Goal: Task Accomplishment & Management: Use online tool/utility

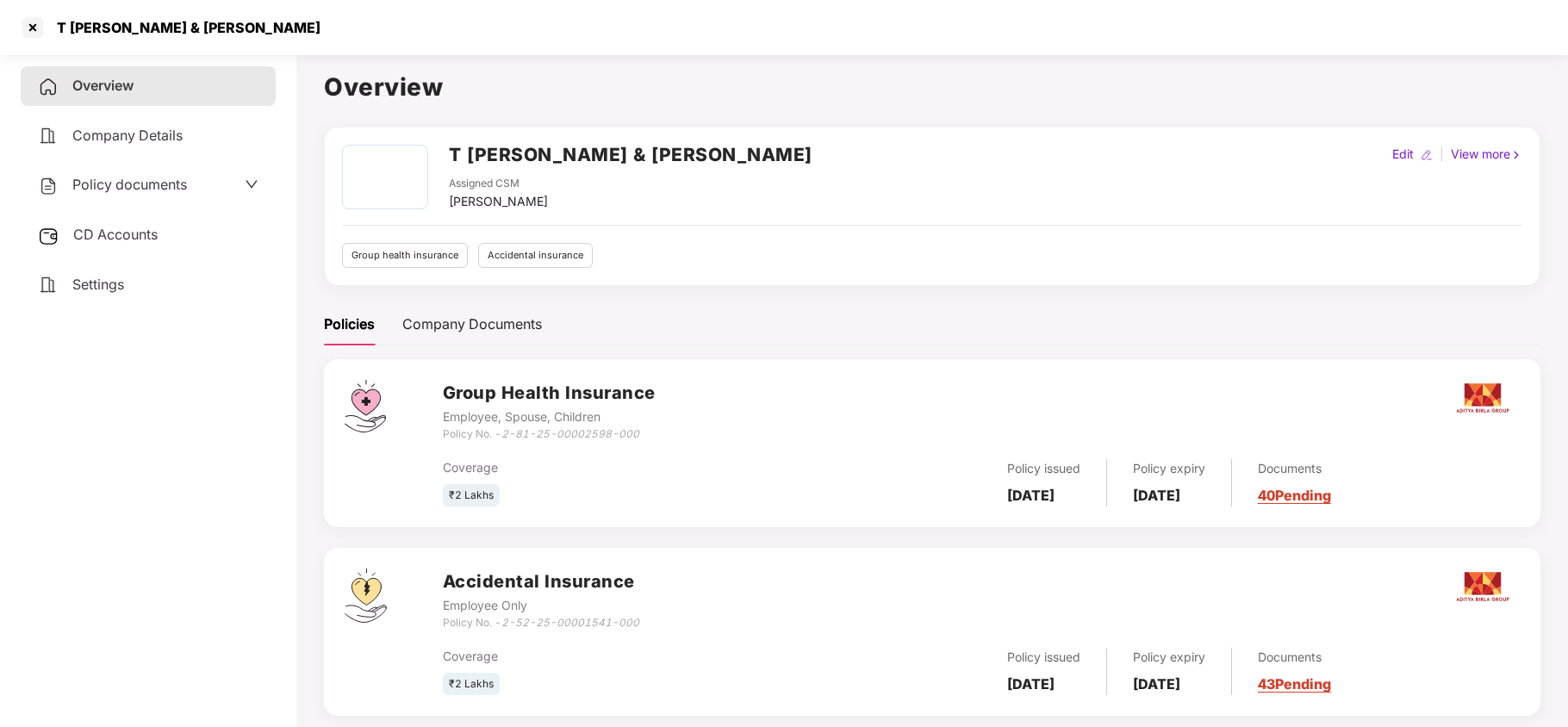
scroll to position [46, 0]
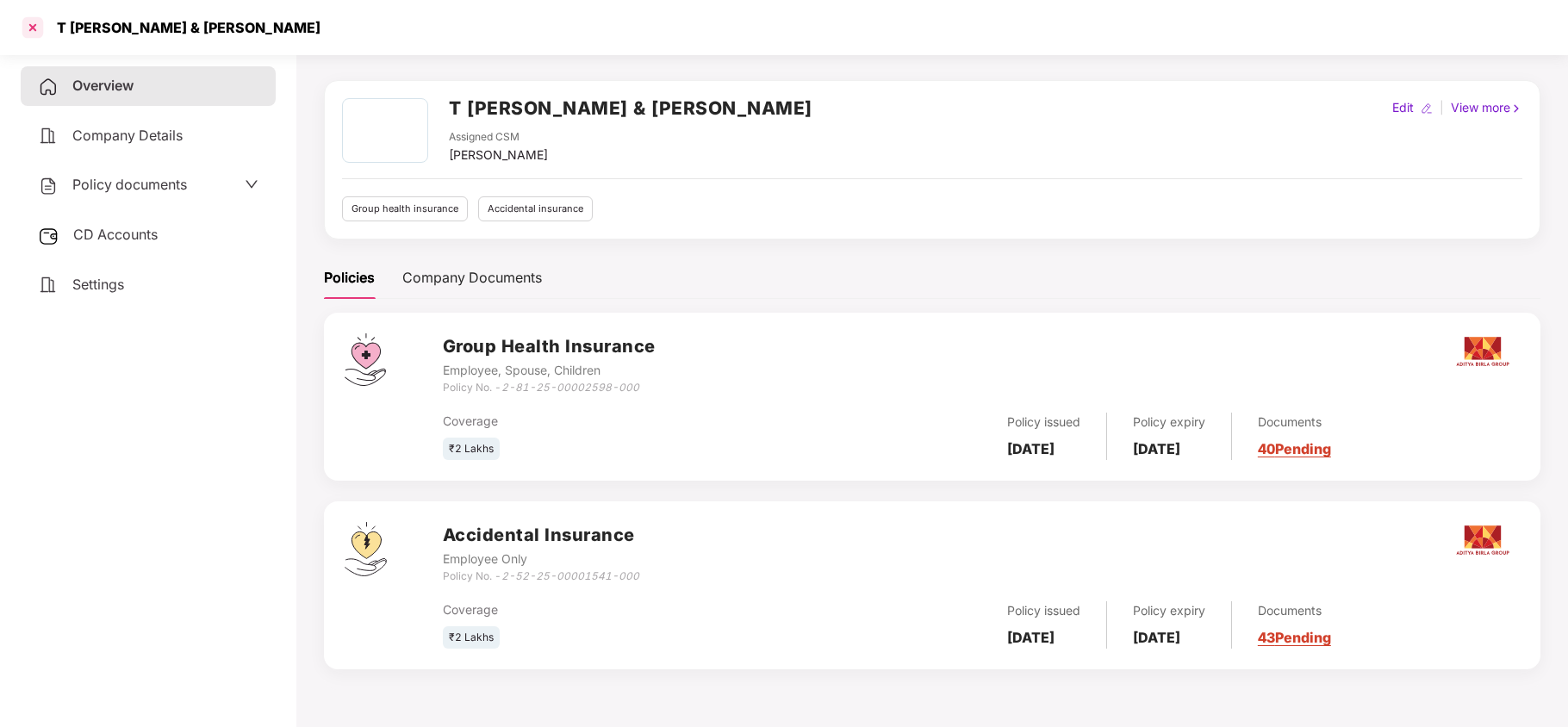
click at [36, 32] on div at bounding box center [32, 27] width 27 height 27
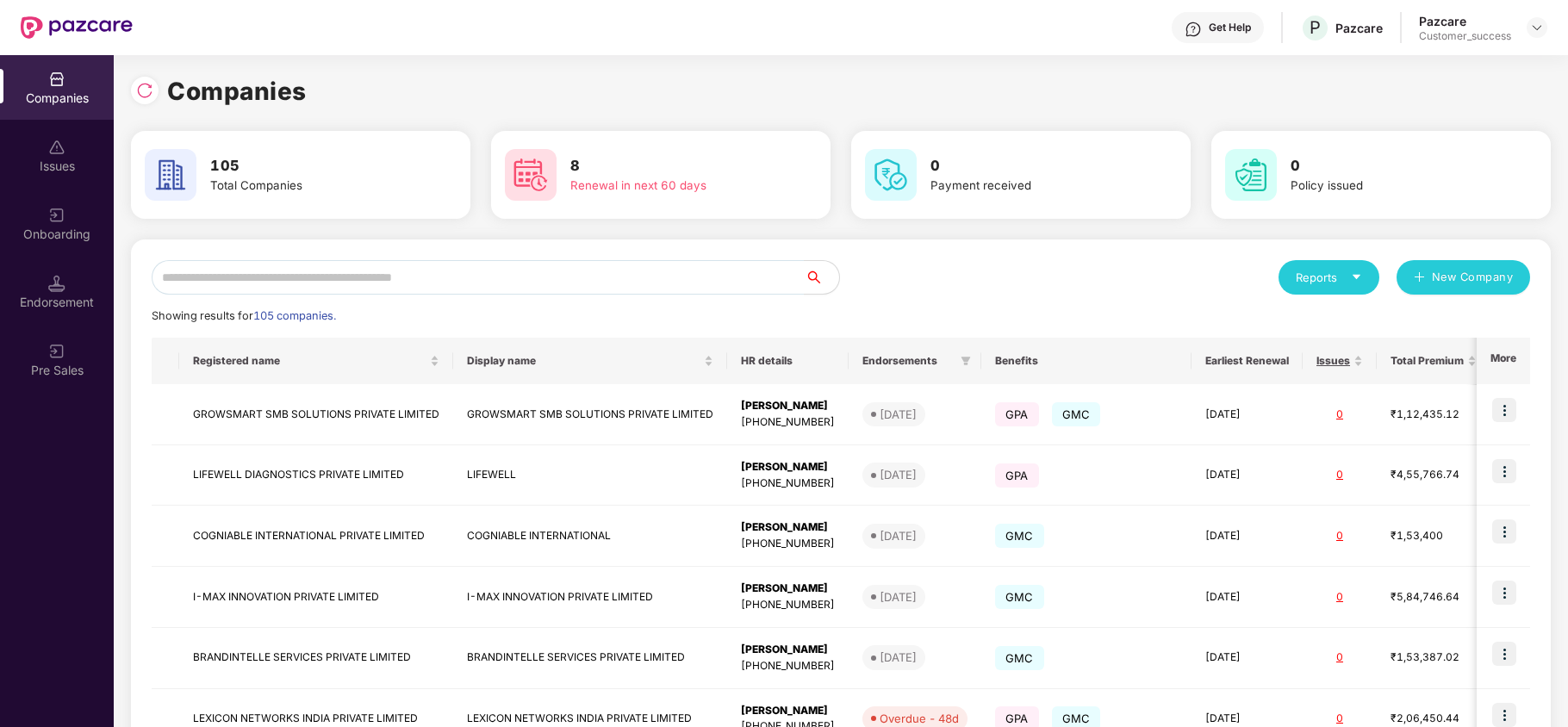
scroll to position [0, 0]
click at [374, 283] on input "text" at bounding box center [478, 277] width 654 height 35
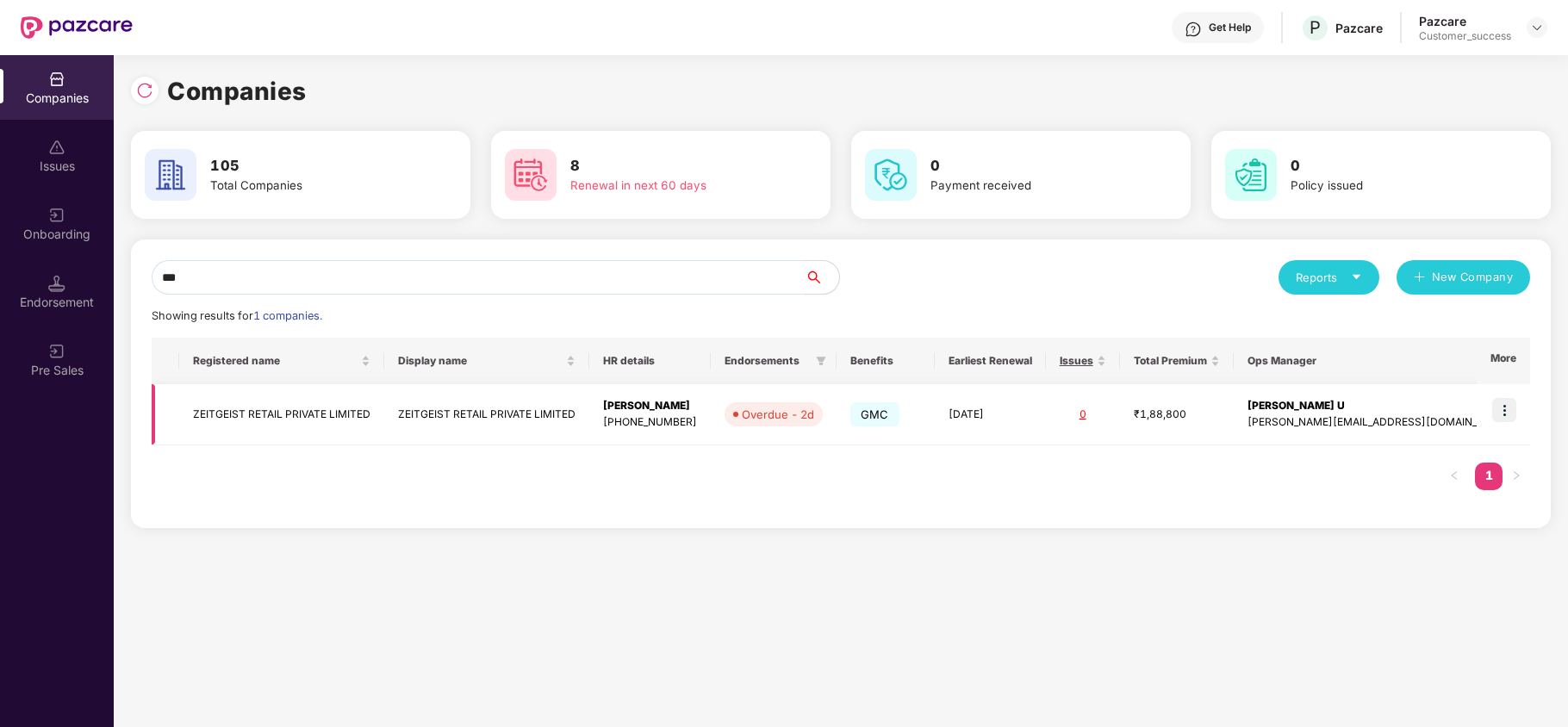
type input "***"
click at [1501, 407] on img at bounding box center [1505, 411] width 24 height 24
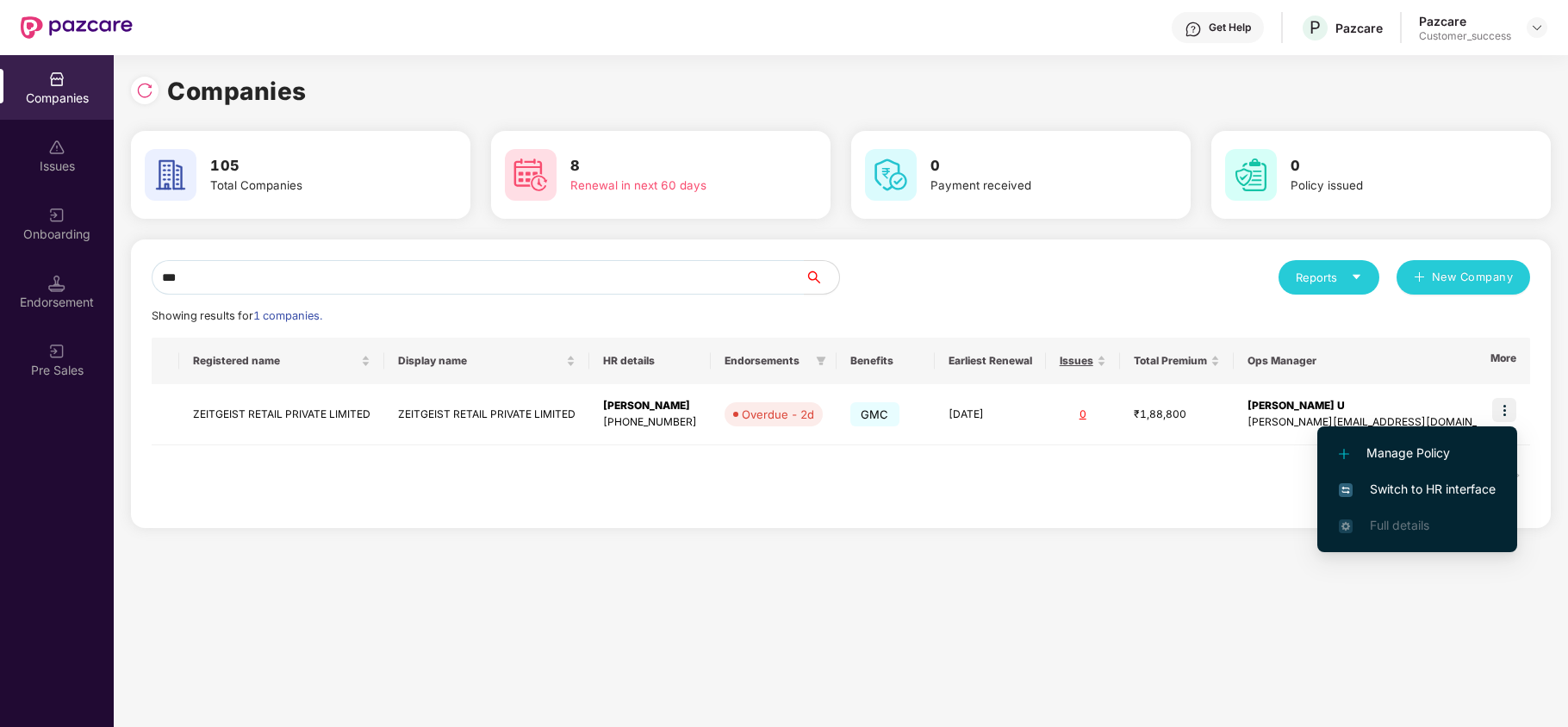
click at [1459, 481] on span "Switch to HR interface" at bounding box center [1417, 490] width 157 height 19
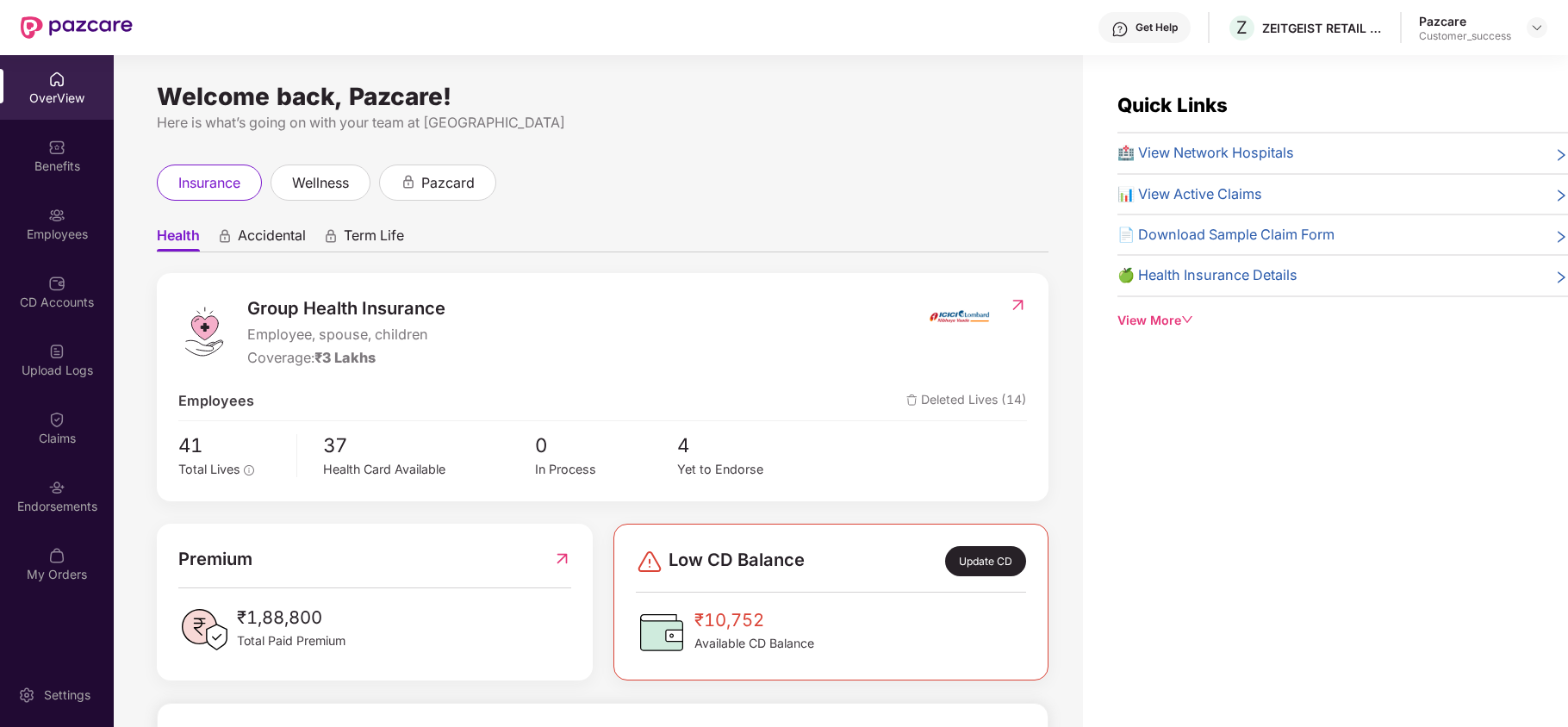
click at [93, 493] on div "Endorsements" at bounding box center [57, 495] width 114 height 65
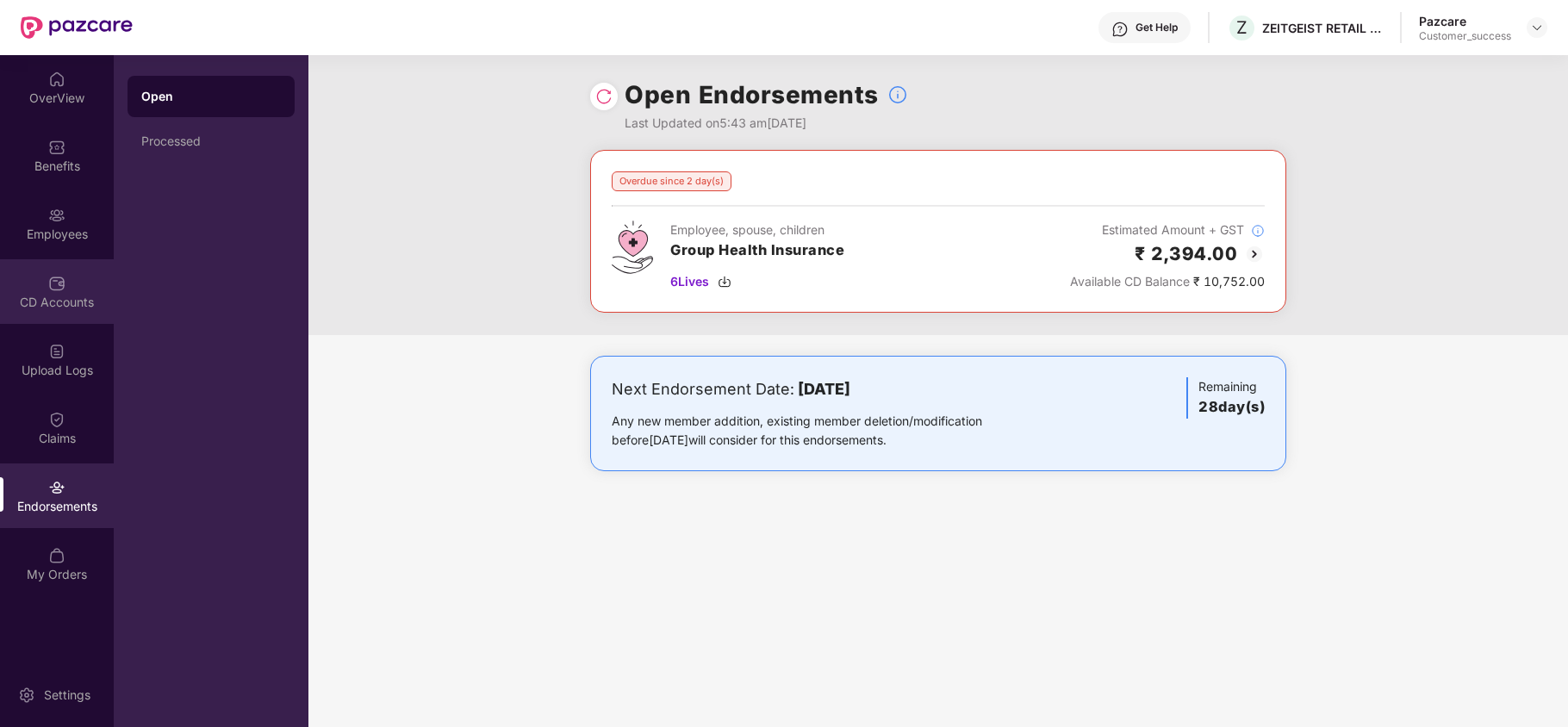
click at [54, 269] on div "CD Accounts" at bounding box center [57, 291] width 114 height 65
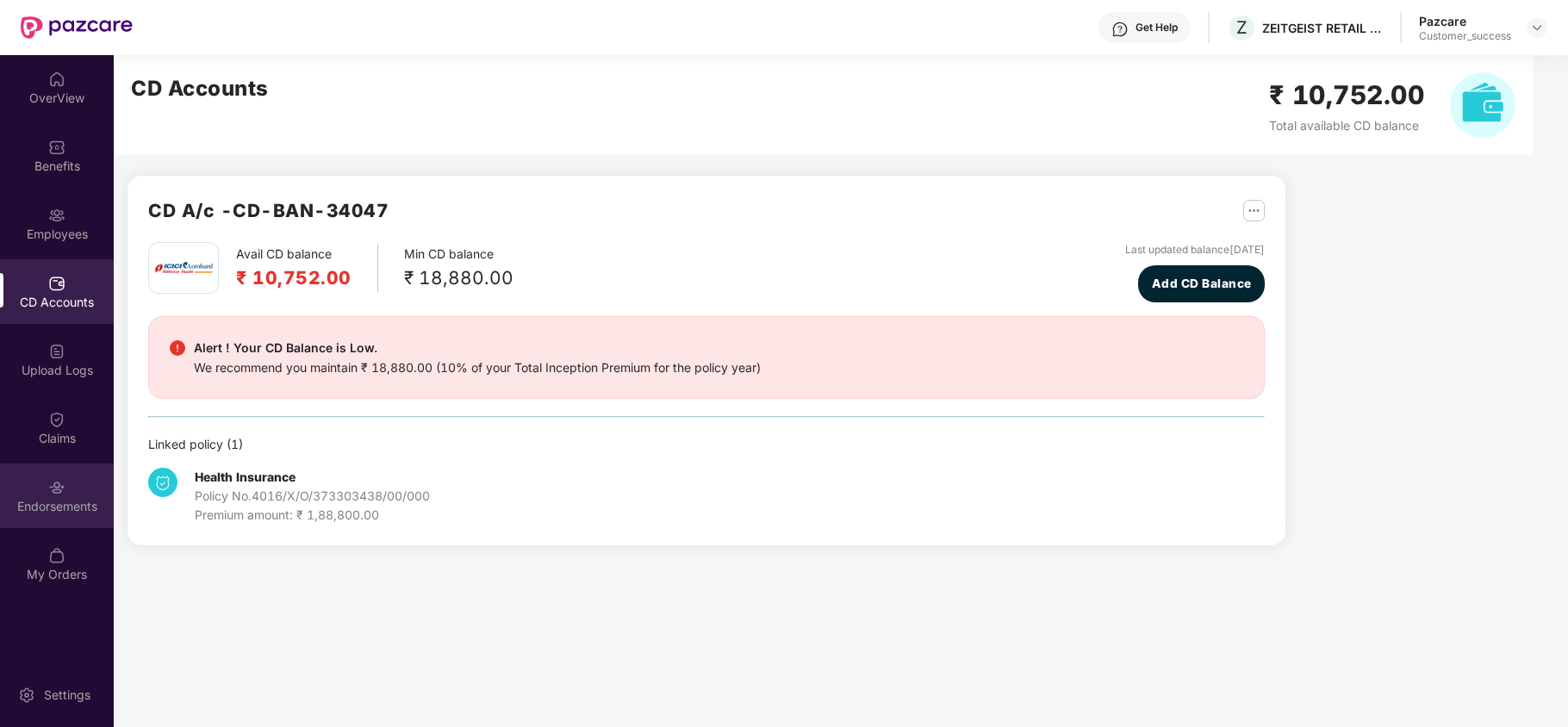
click at [74, 494] on div "Endorsements" at bounding box center [57, 495] width 114 height 65
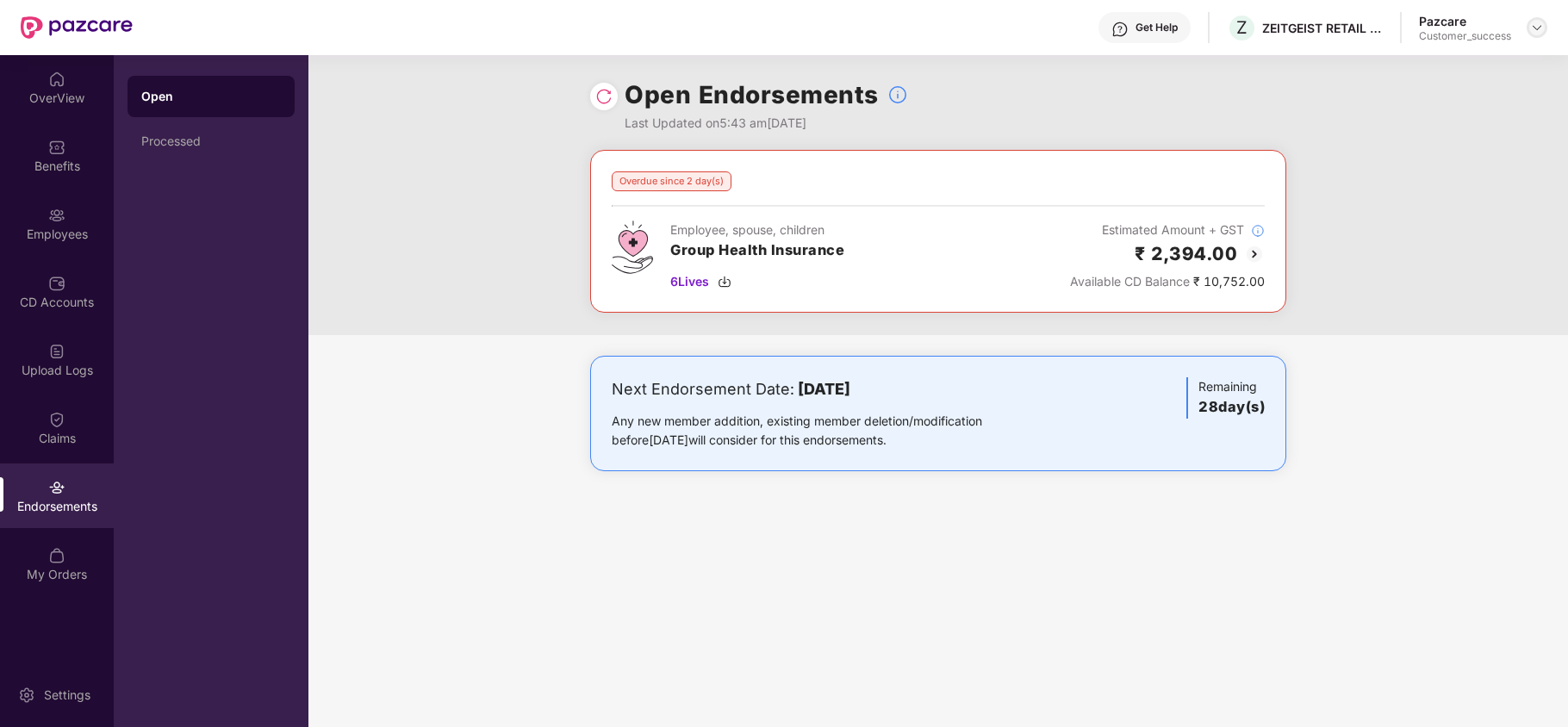
click at [1537, 25] on img at bounding box center [1537, 27] width 14 height 14
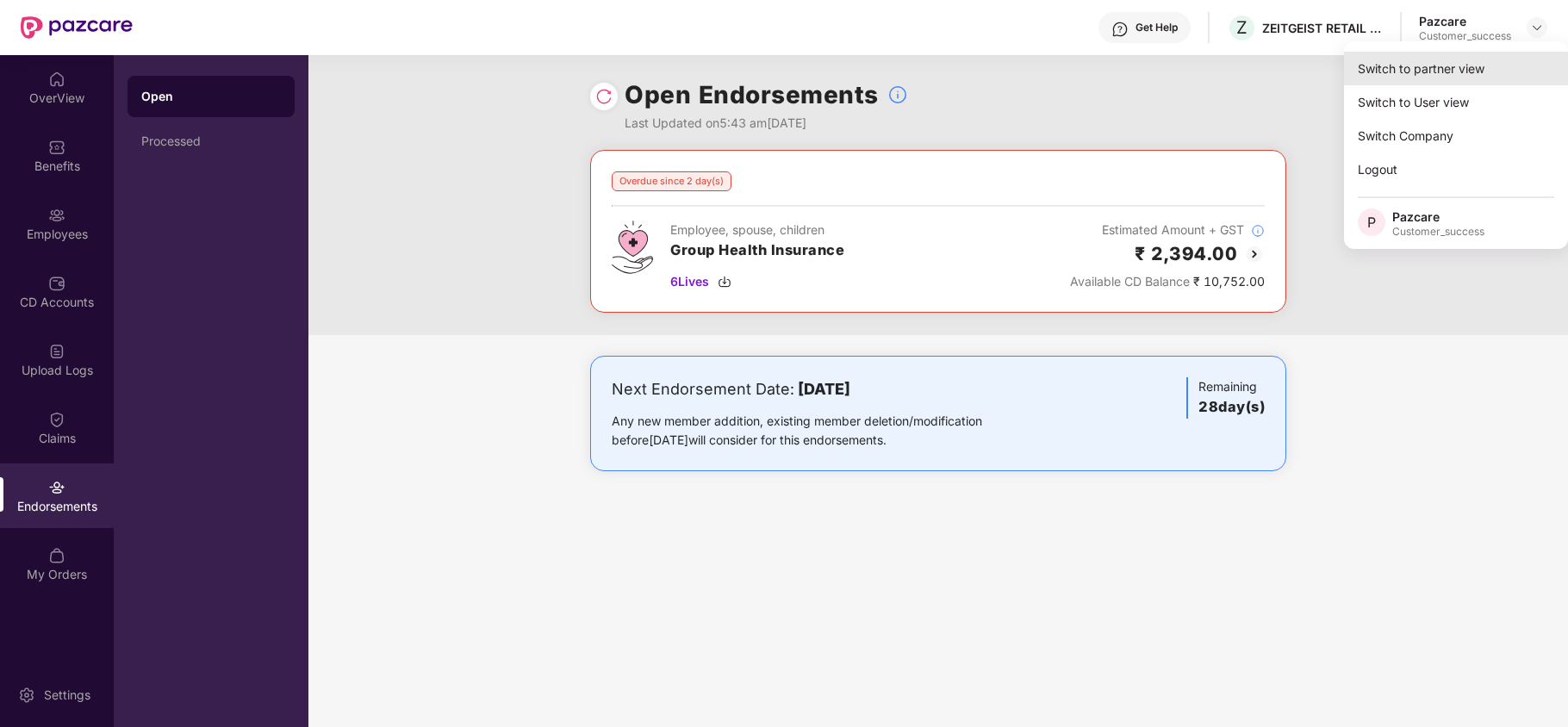
click at [1439, 73] on div "Switch to partner view" at bounding box center [1456, 69] width 224 height 34
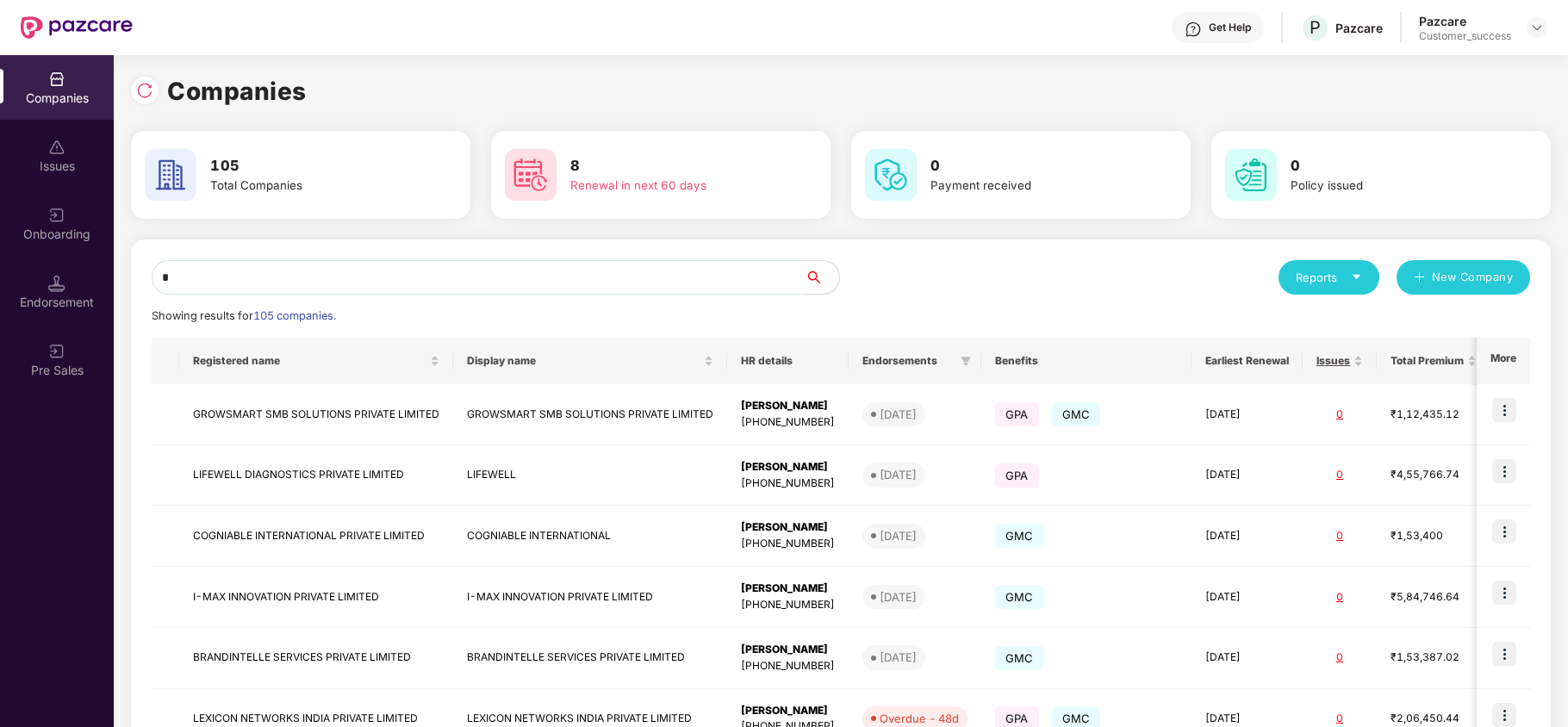
click at [646, 276] on input "*" at bounding box center [478, 277] width 654 height 35
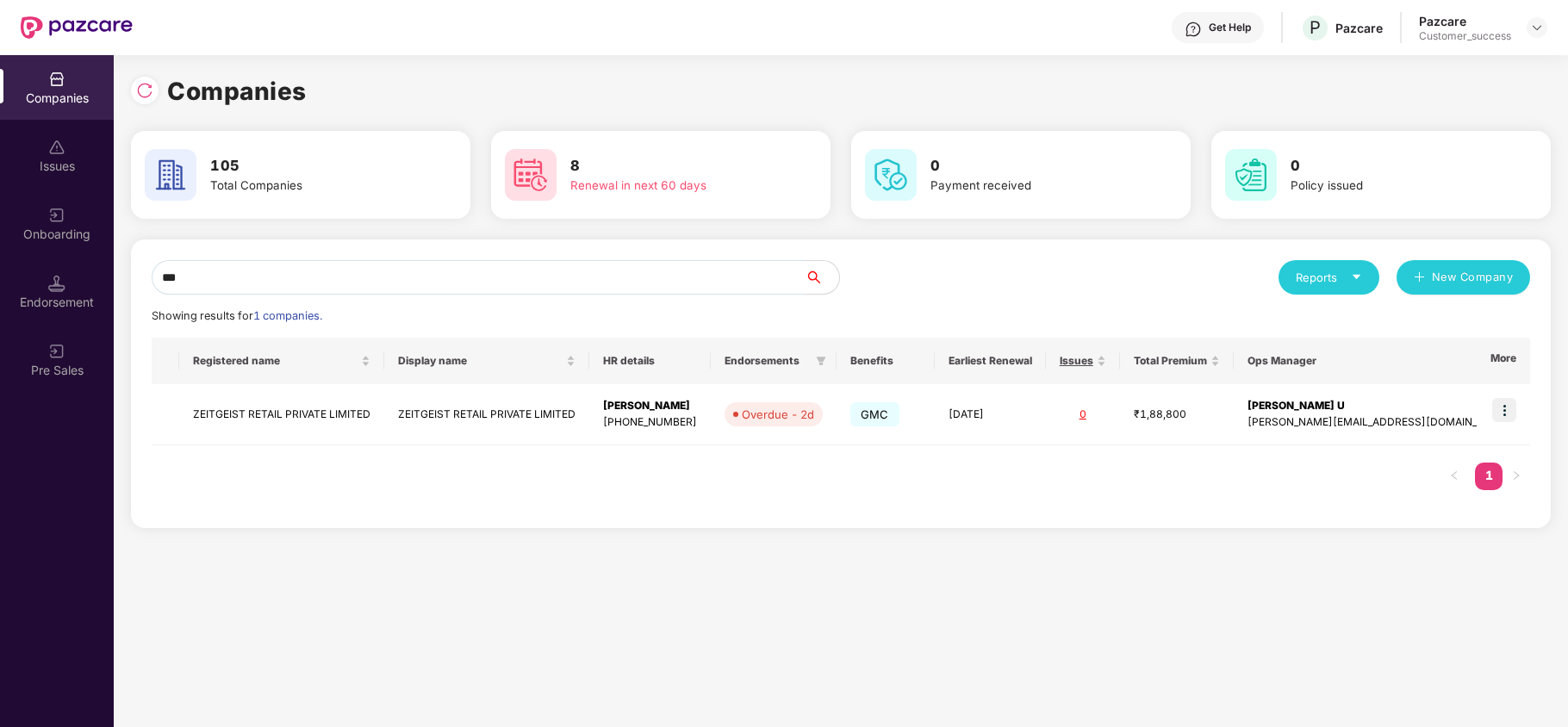
click at [218, 290] on input "***" at bounding box center [478, 277] width 654 height 35
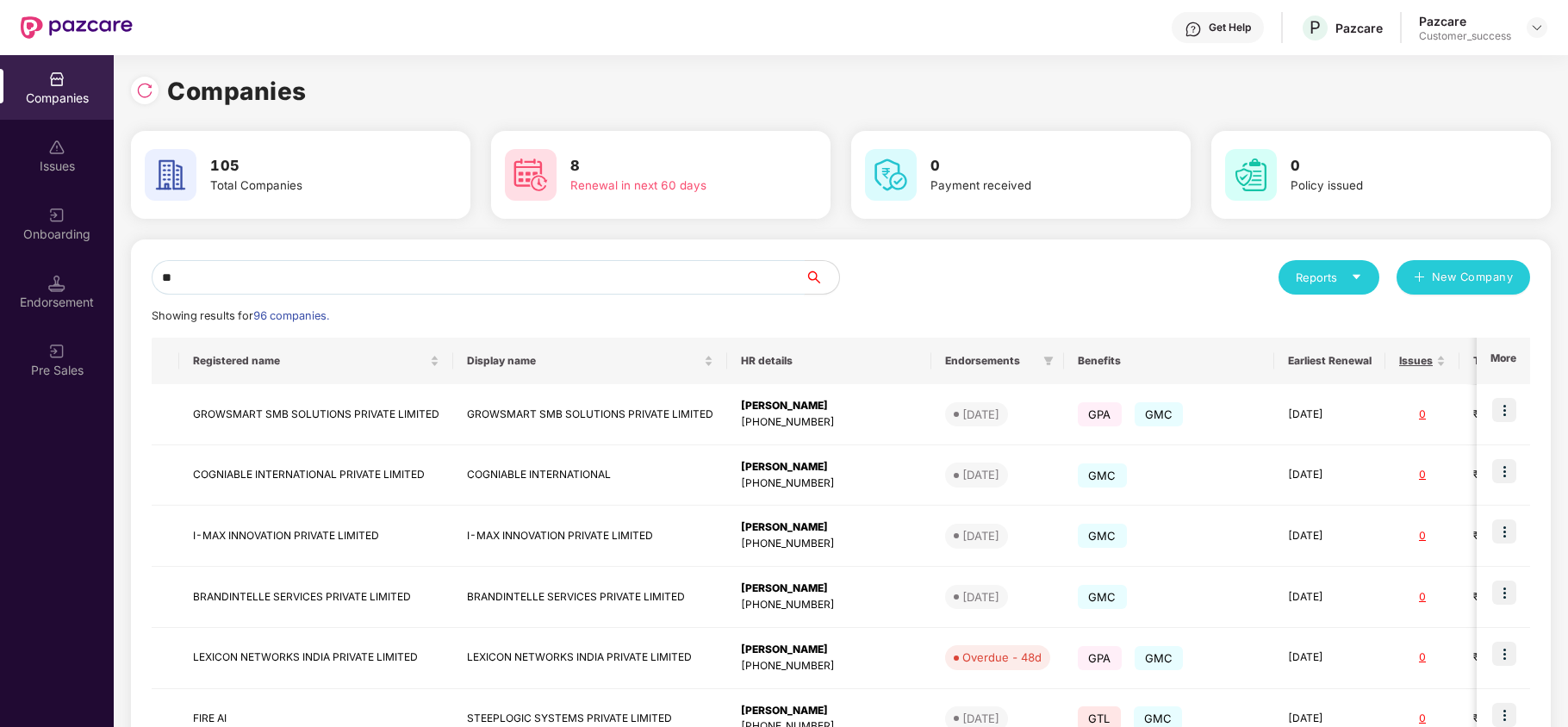
type input "*"
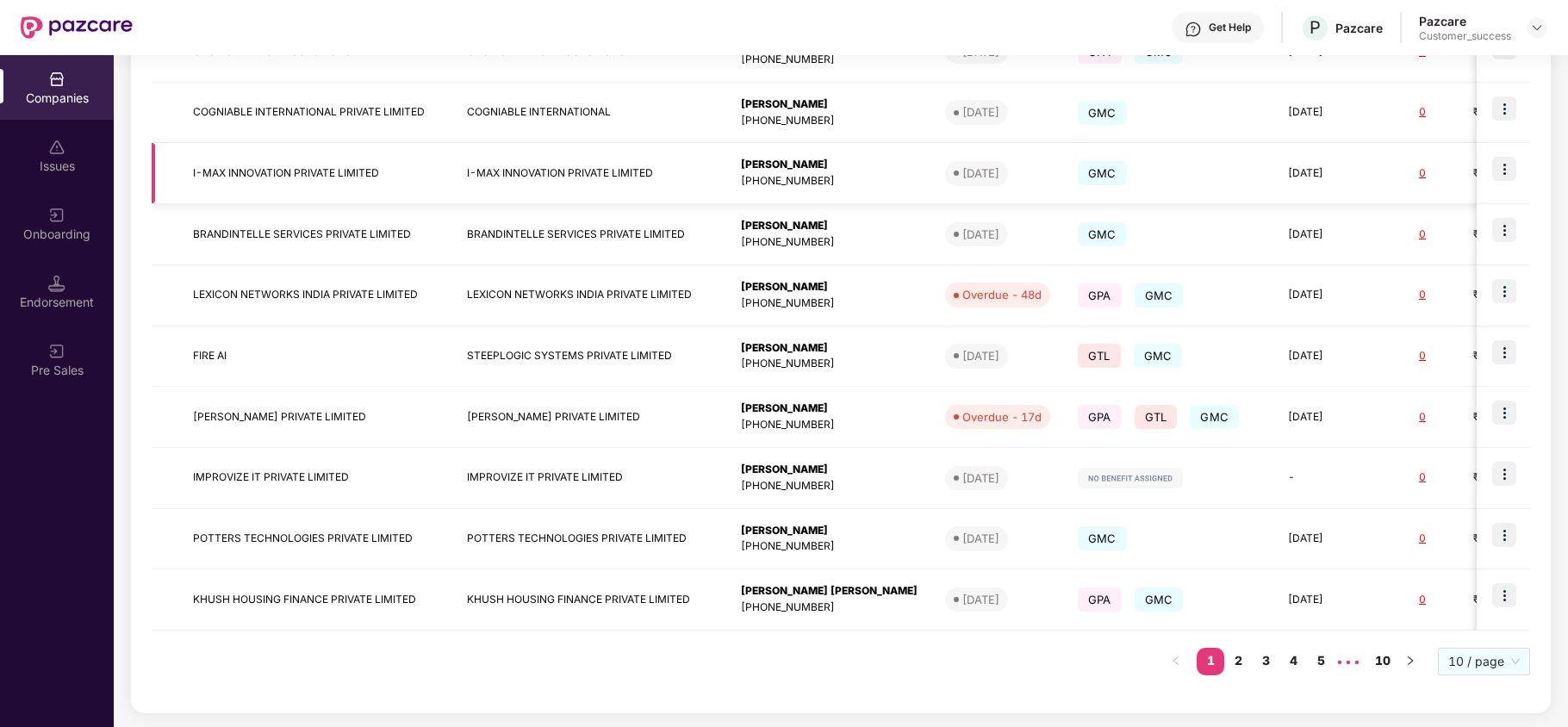
type input "*"
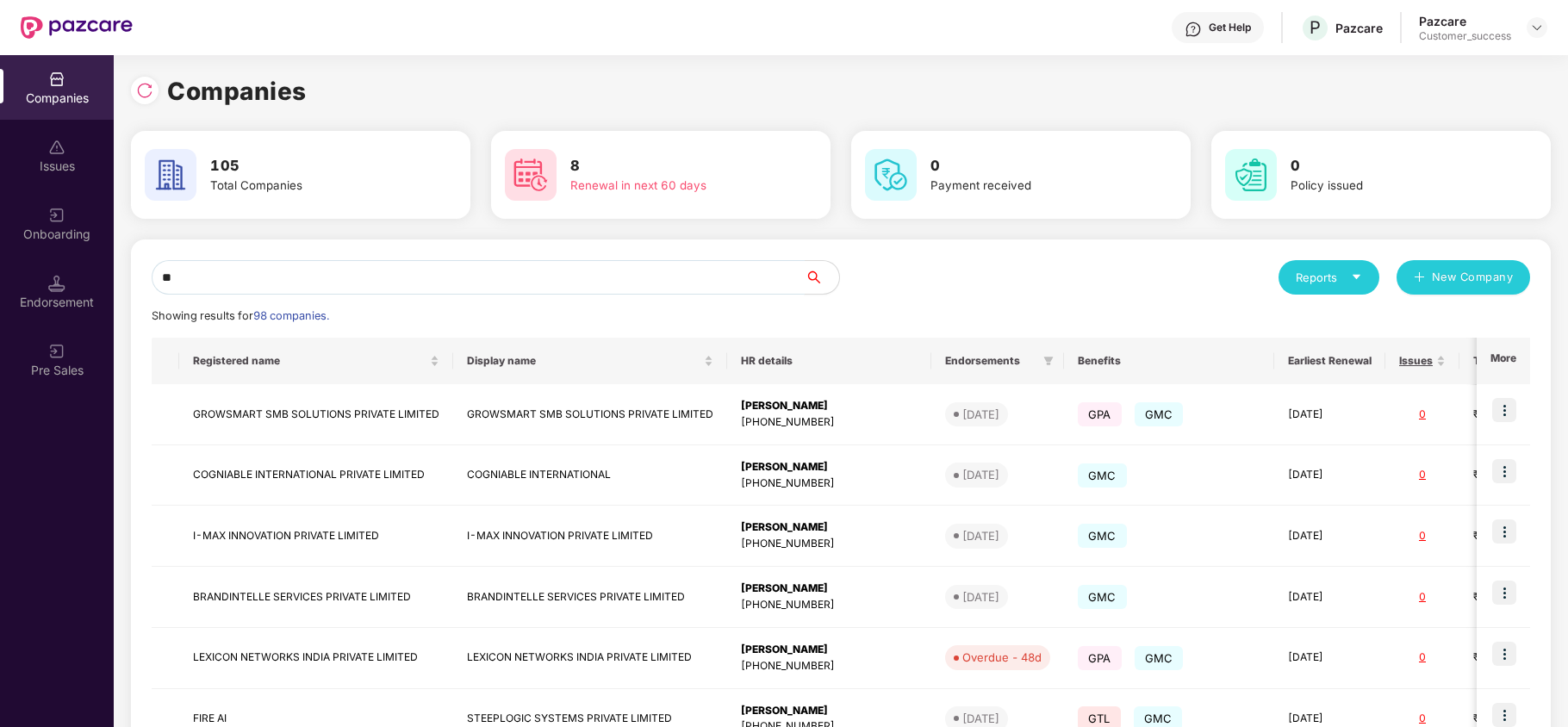
type input "*"
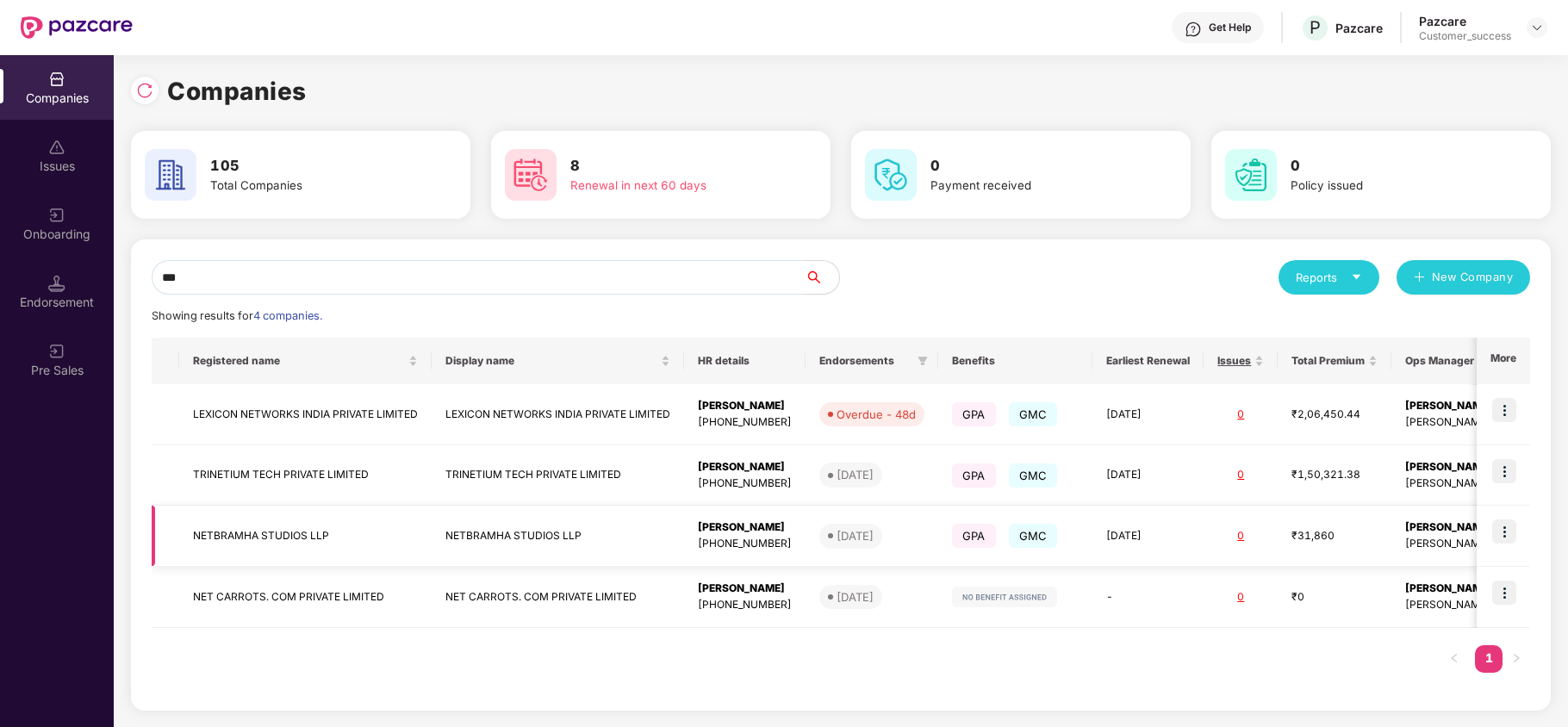
type input "***"
click at [1511, 529] on img at bounding box center [1505, 532] width 24 height 24
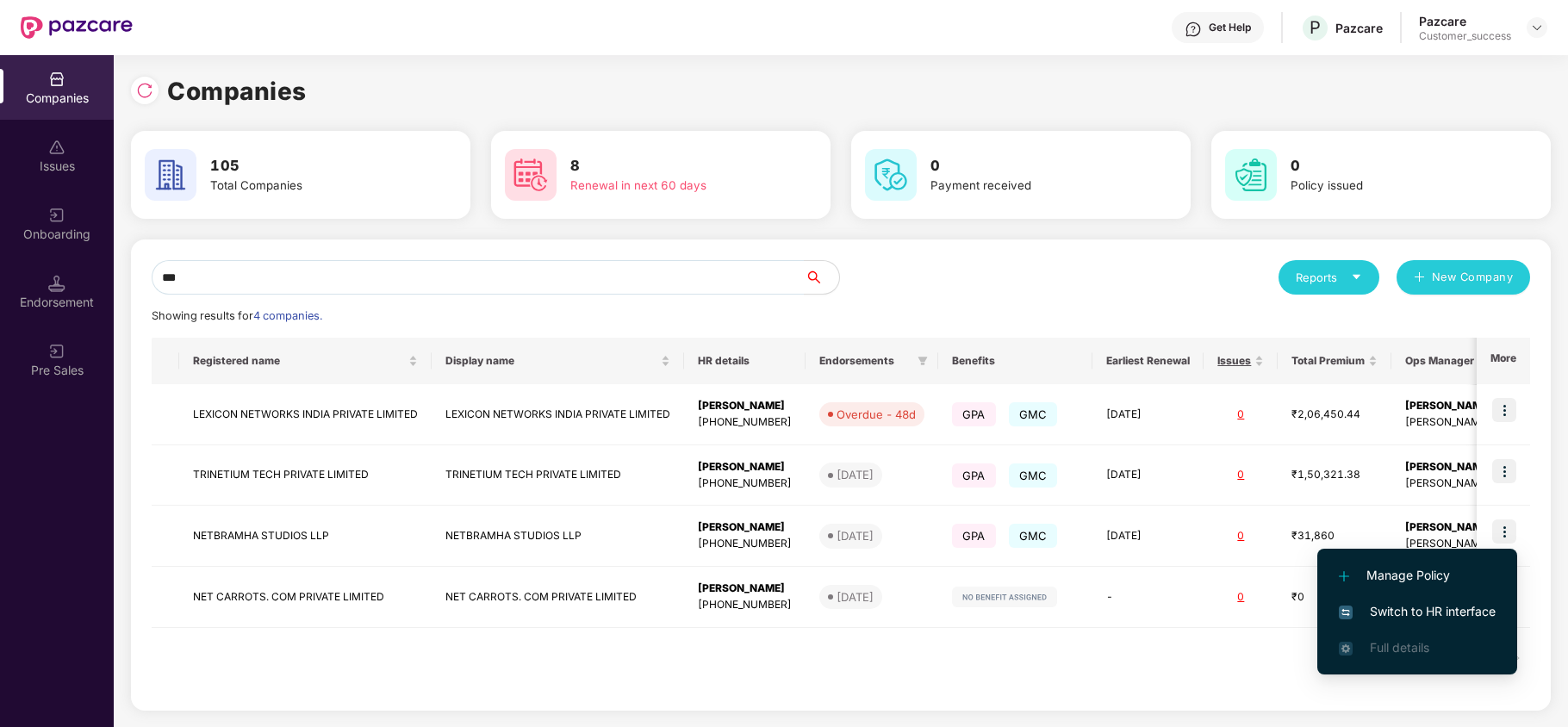
click at [1417, 614] on span "Switch to HR interface" at bounding box center [1417, 612] width 157 height 19
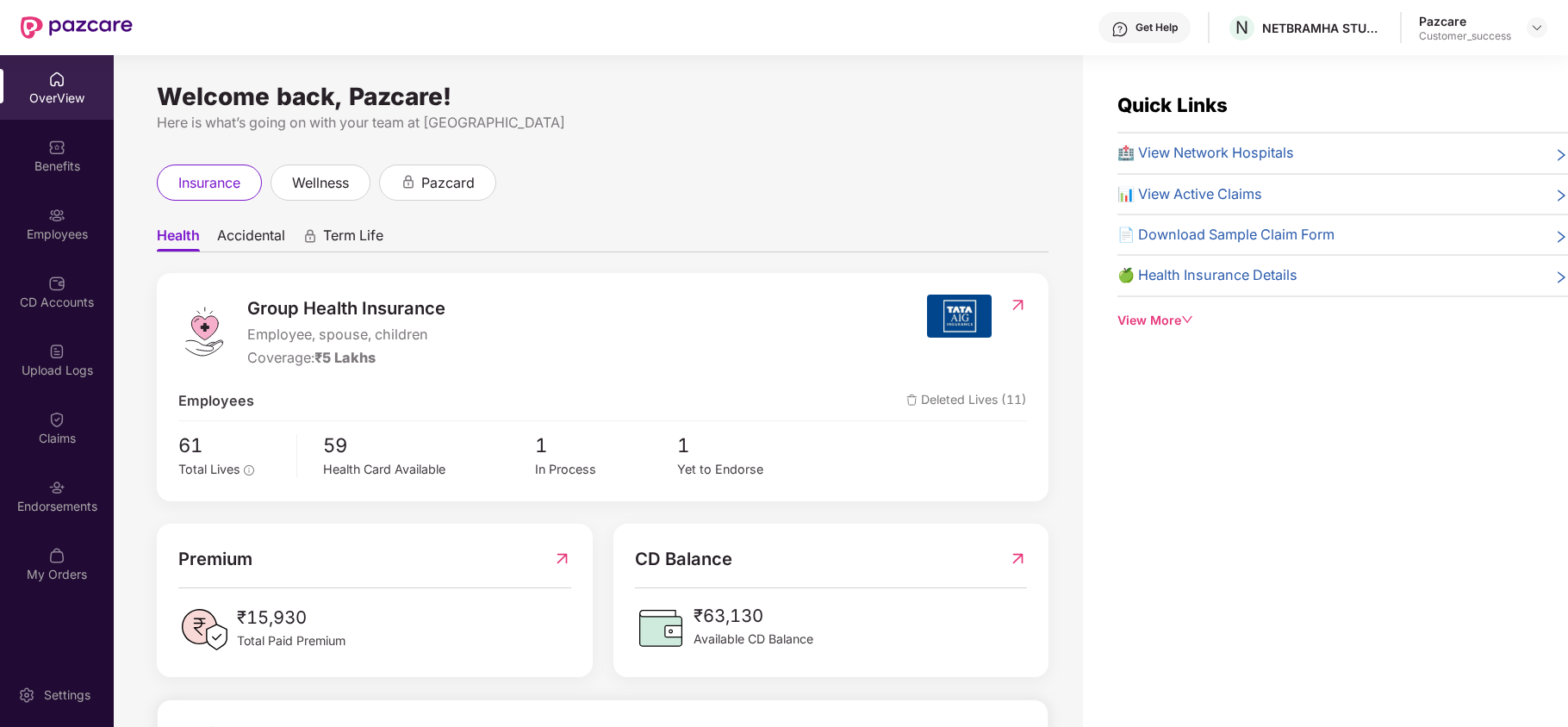
click at [50, 218] on img at bounding box center [57, 216] width 17 height 17
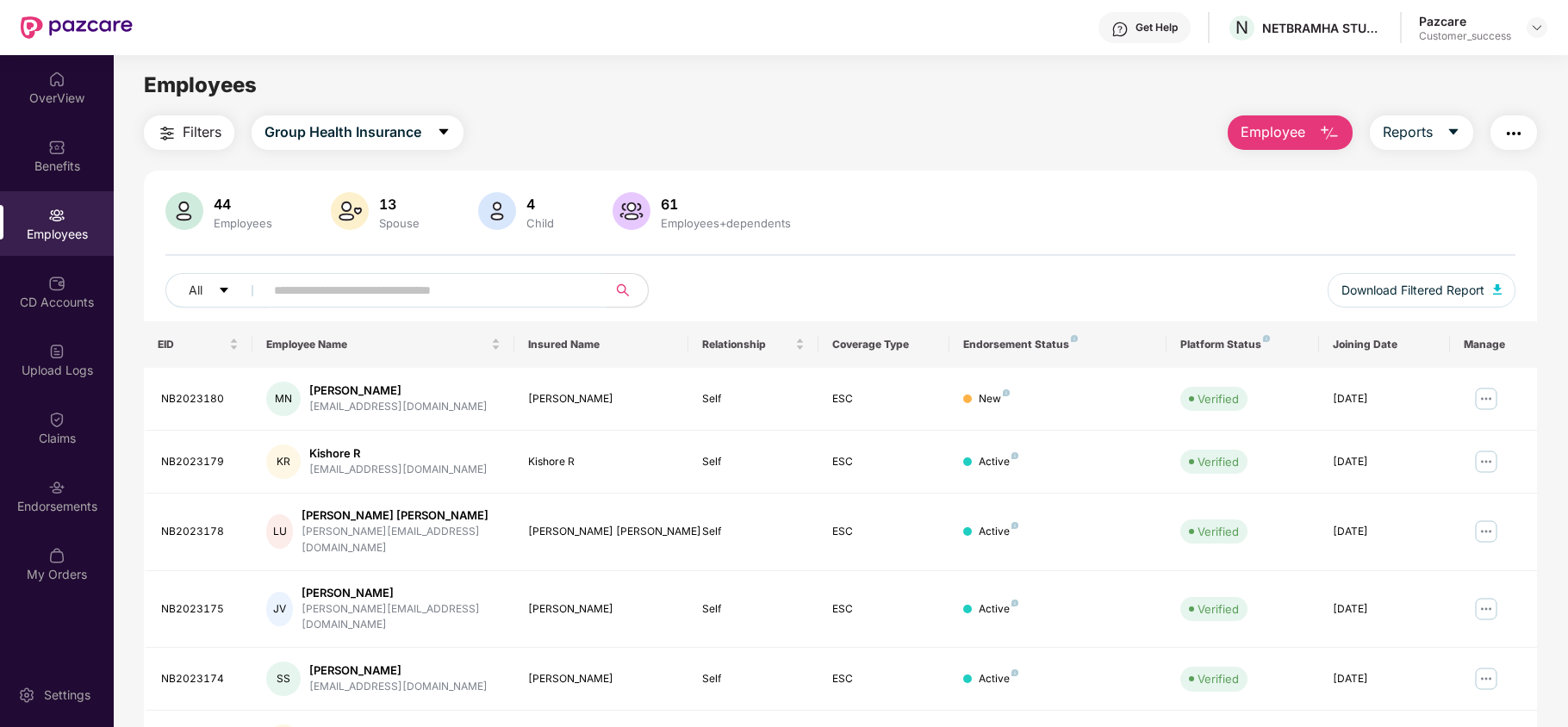
click at [1396, 272] on div "44 Employees 13 Spouse 4 Child [DEMOGRAPHIC_DATA] Employees+dependents All Down…" at bounding box center [841, 256] width 1394 height 129
click at [1380, 301] on button "Download Filtered Report" at bounding box center [1421, 290] width 187 height 35
click at [66, 493] on div "Endorsements" at bounding box center [57, 495] width 114 height 65
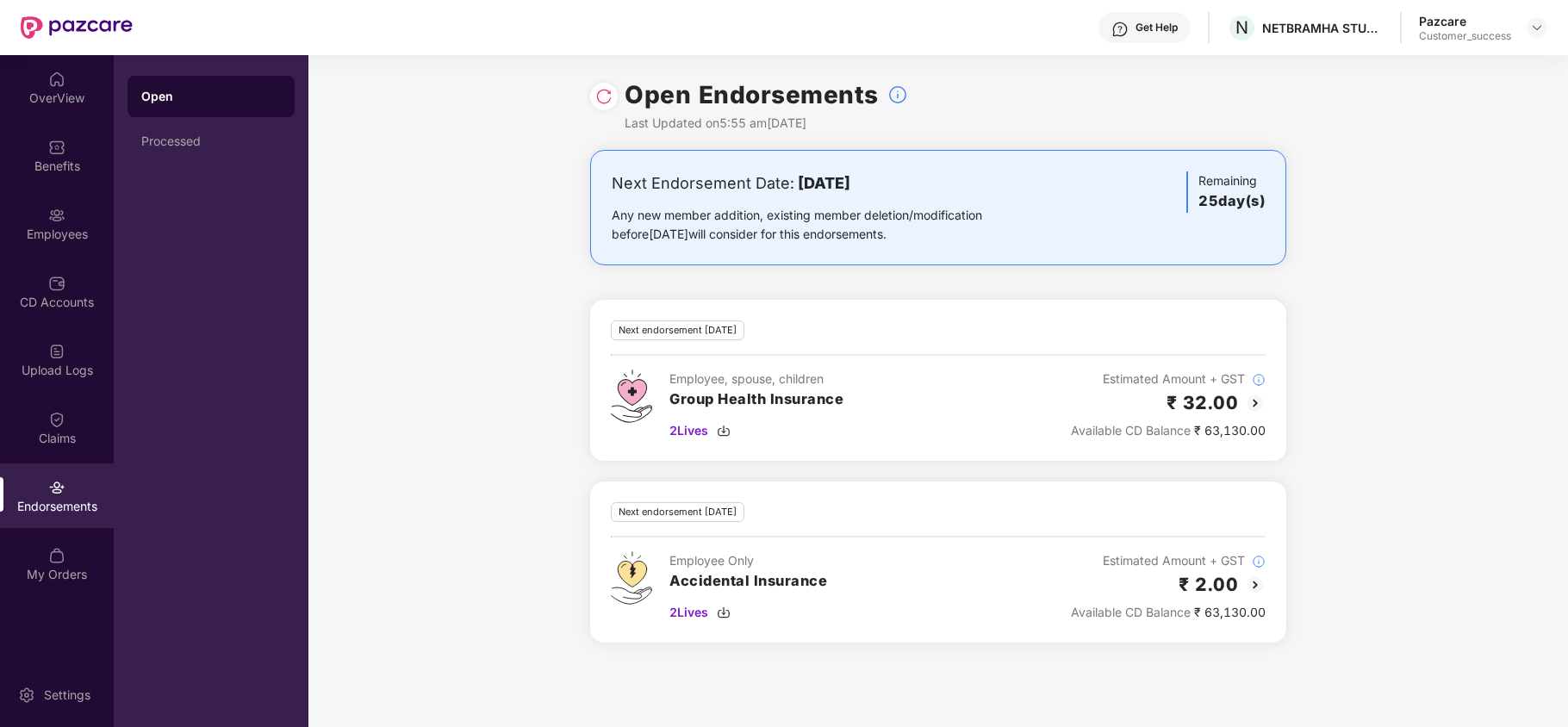
click at [1256, 407] on img at bounding box center [1255, 403] width 21 height 21
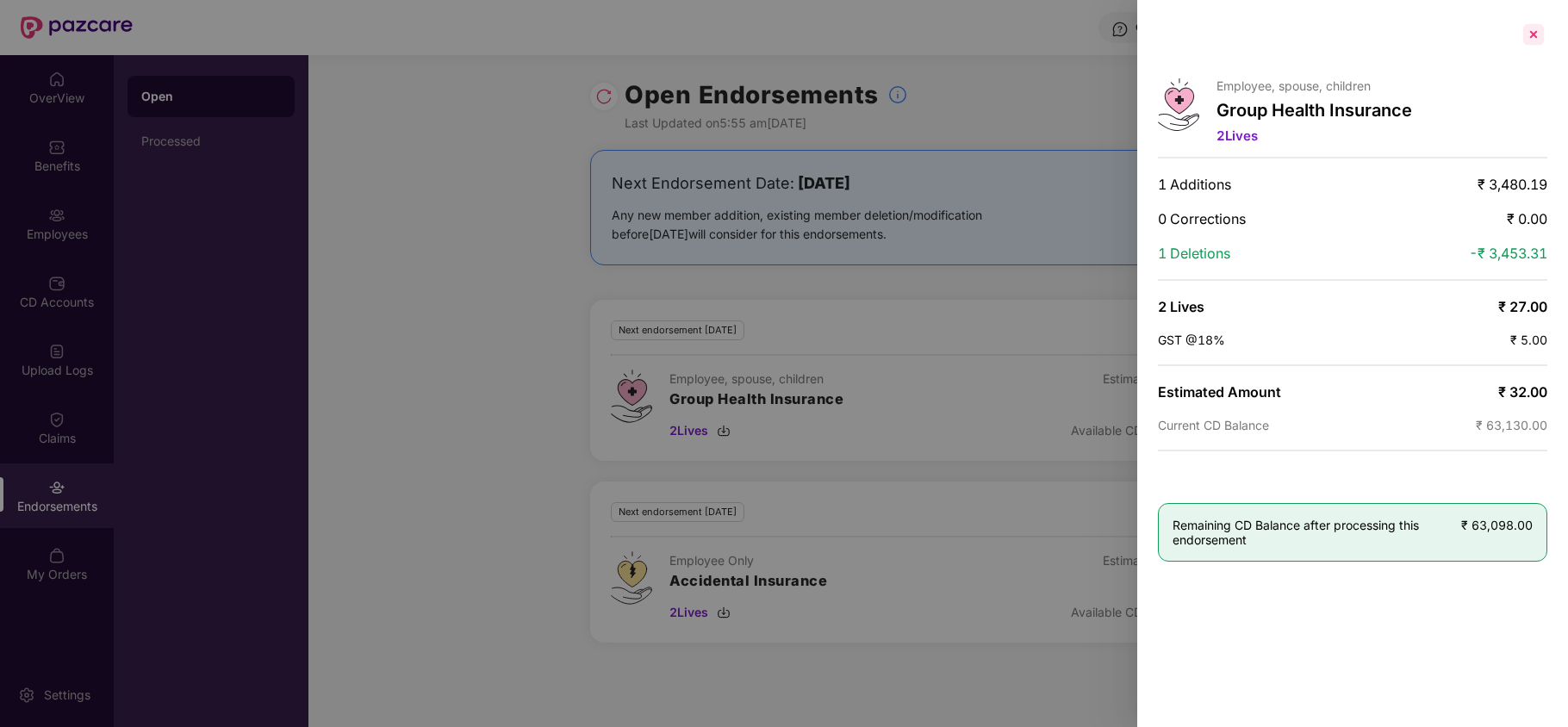
click at [1536, 29] on div at bounding box center [1533, 34] width 27 height 27
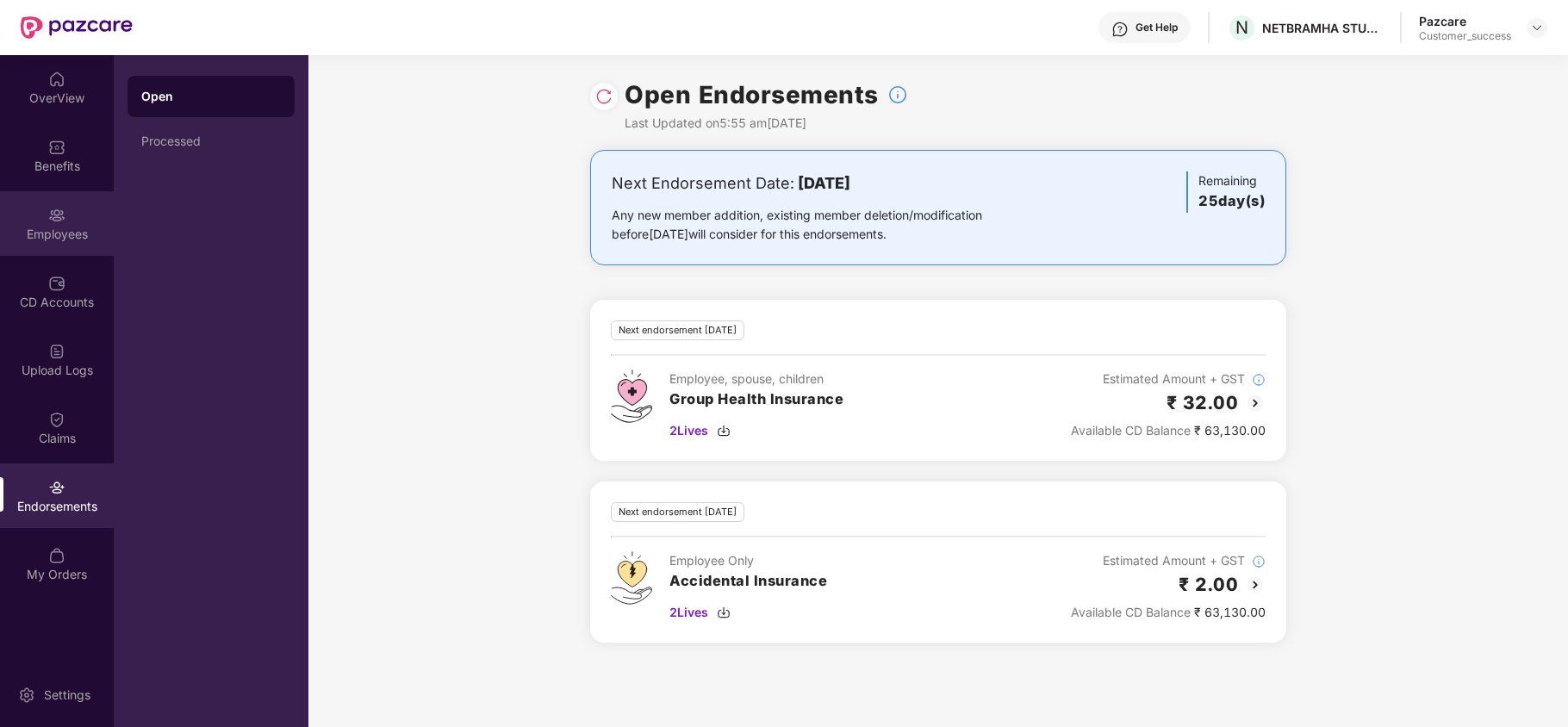
click at [56, 226] on div "Employees" at bounding box center [57, 234] width 114 height 17
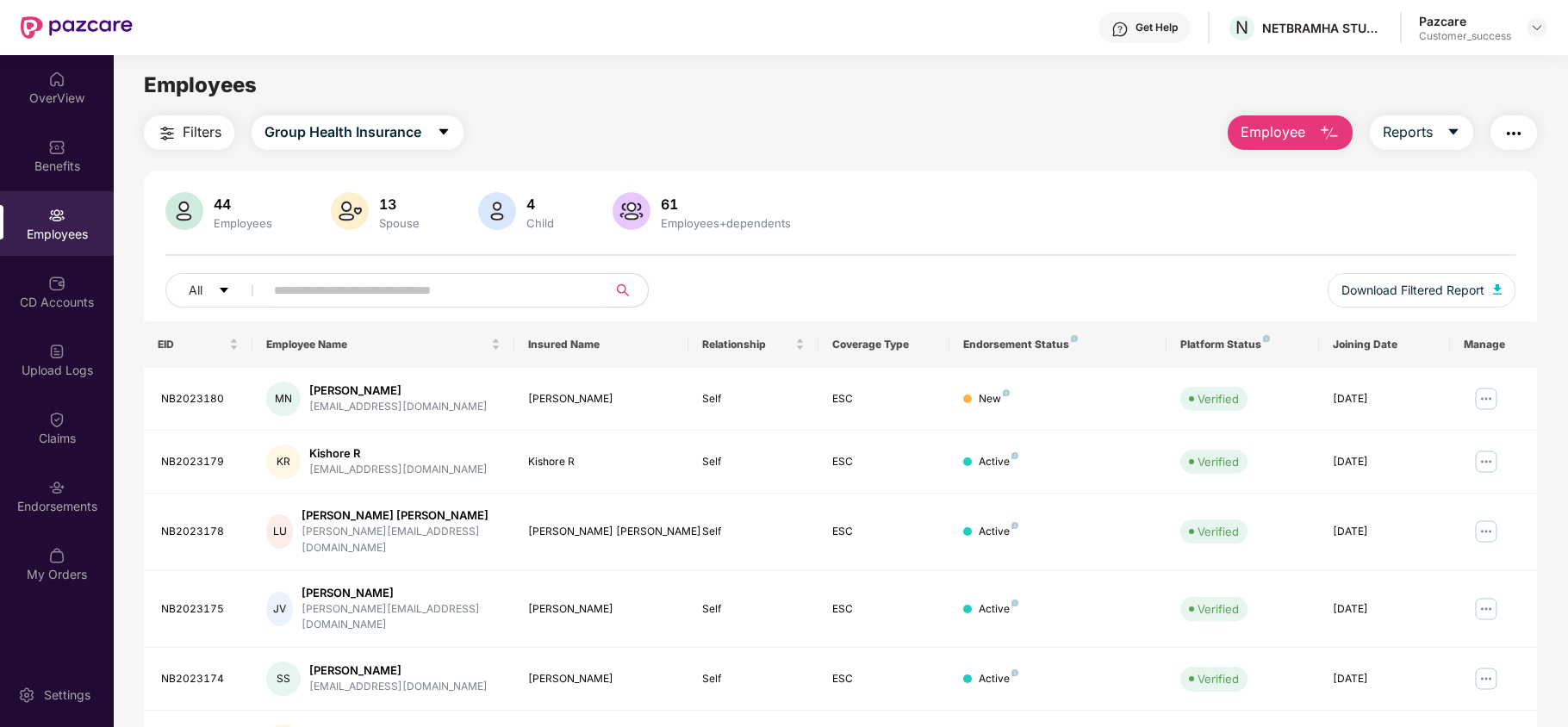
click at [471, 298] on input "text" at bounding box center [428, 290] width 309 height 25
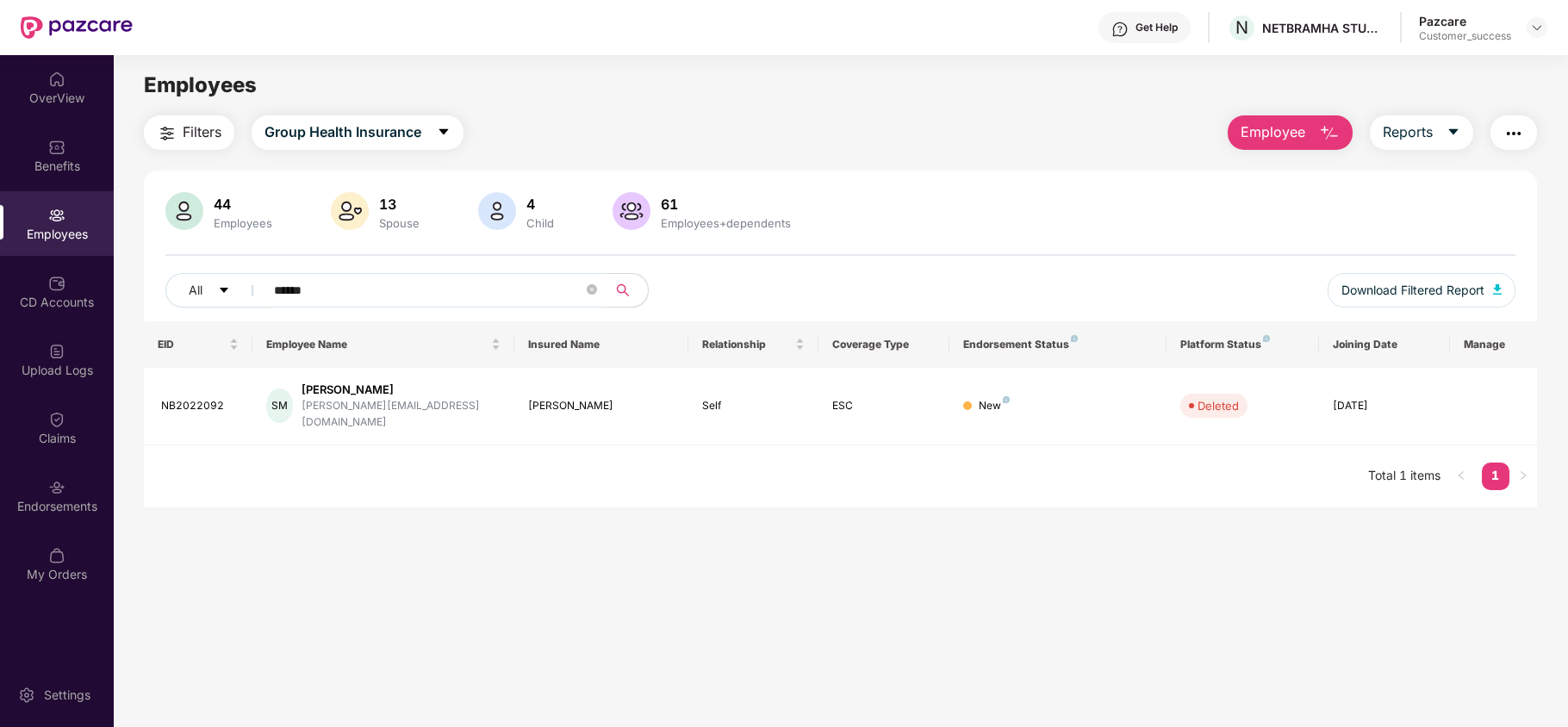
click at [352, 290] on input "******" at bounding box center [428, 290] width 309 height 25
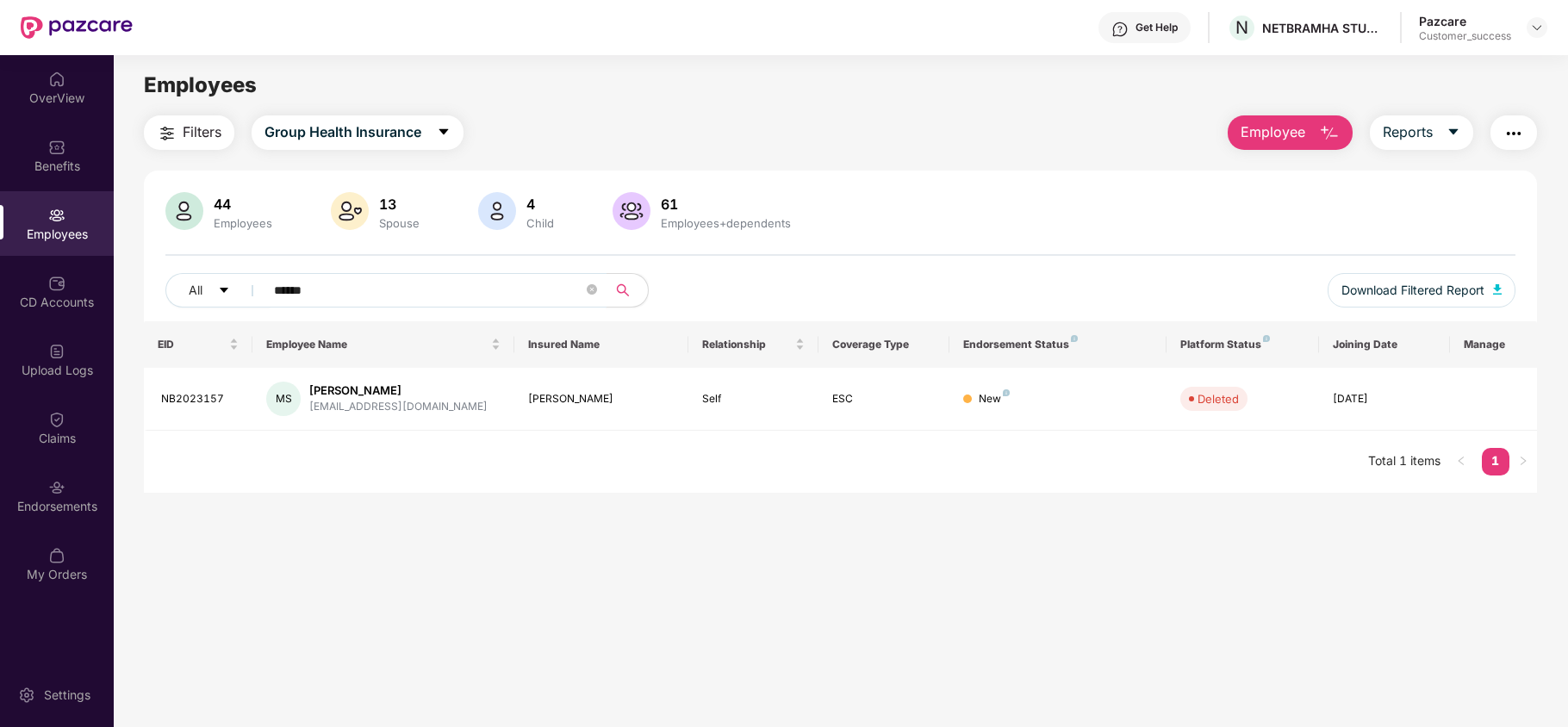
type input "******"
click at [86, 504] on div "Endorsements" at bounding box center [57, 507] width 114 height 17
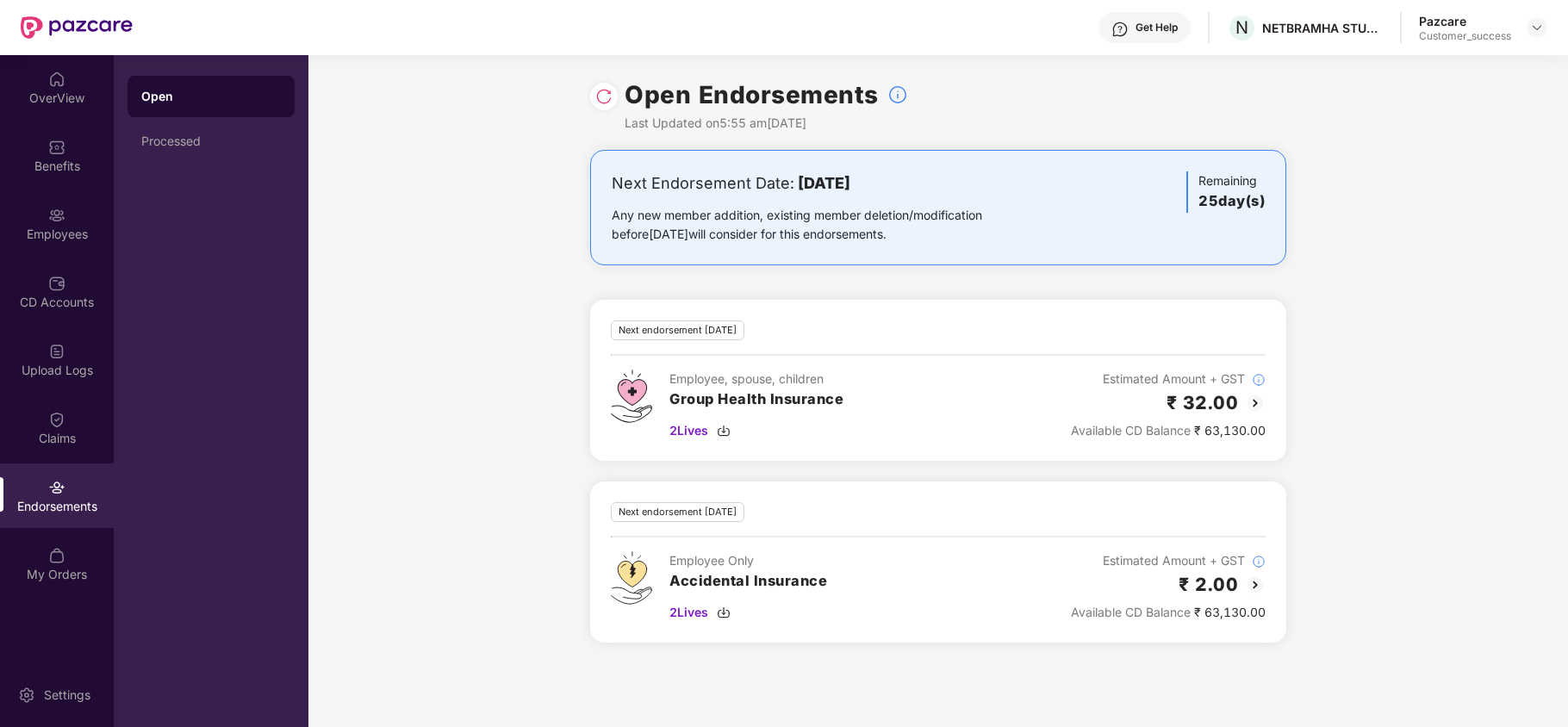
click at [1258, 400] on img at bounding box center [1255, 403] width 21 height 21
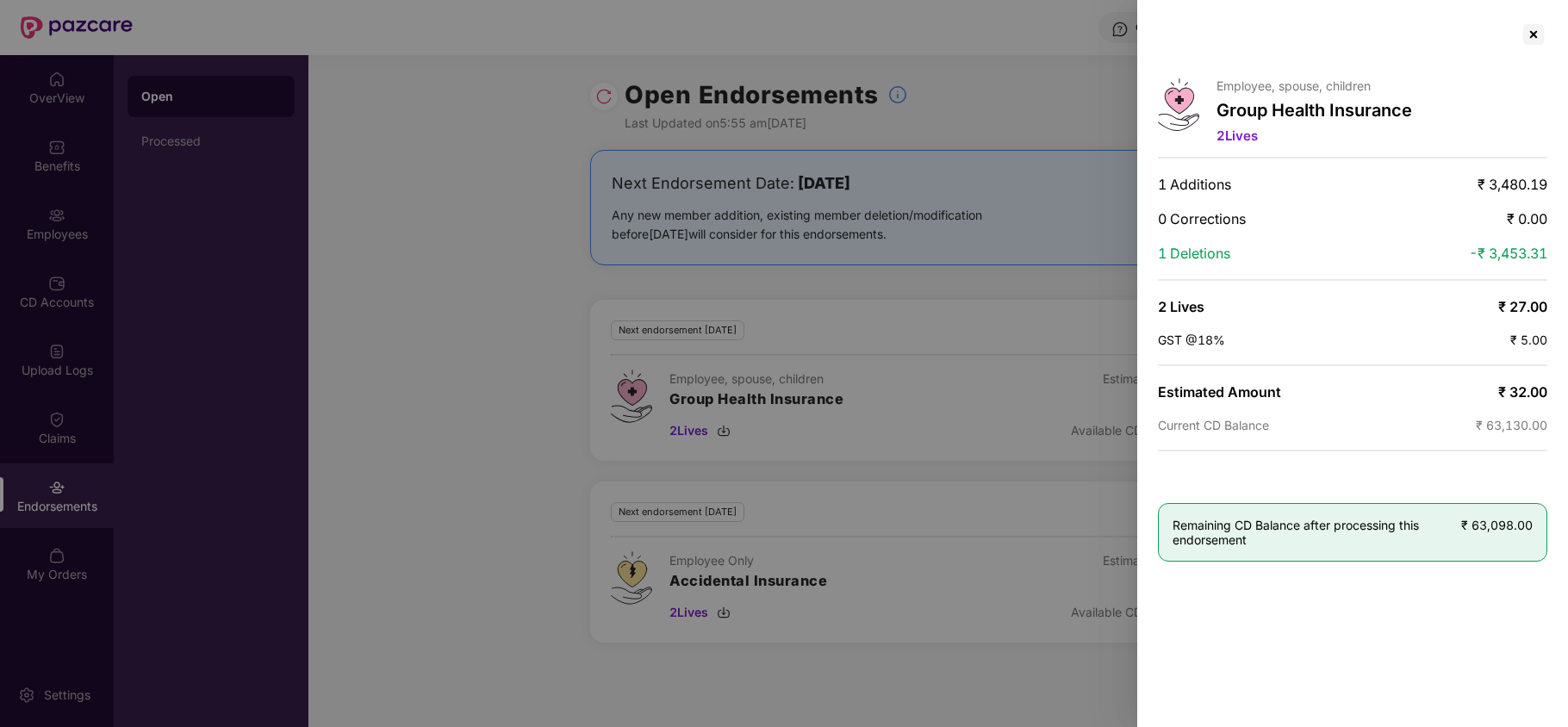
click at [1254, 136] on span "2 Lives" at bounding box center [1237, 135] width 41 height 16
click at [1535, 32] on div at bounding box center [1533, 34] width 27 height 27
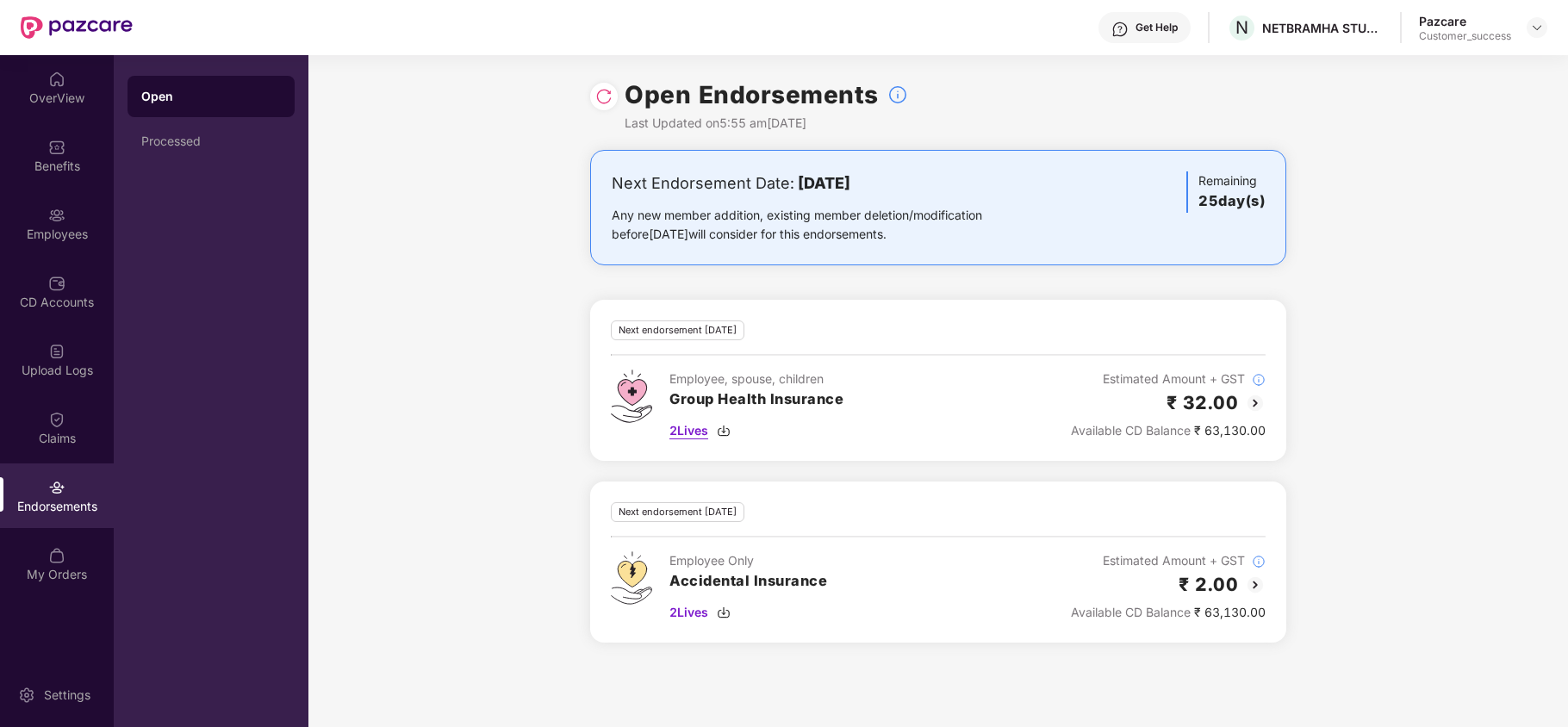
click at [728, 428] on img at bounding box center [723, 430] width 14 height 14
click at [1262, 400] on img at bounding box center [1255, 403] width 21 height 21
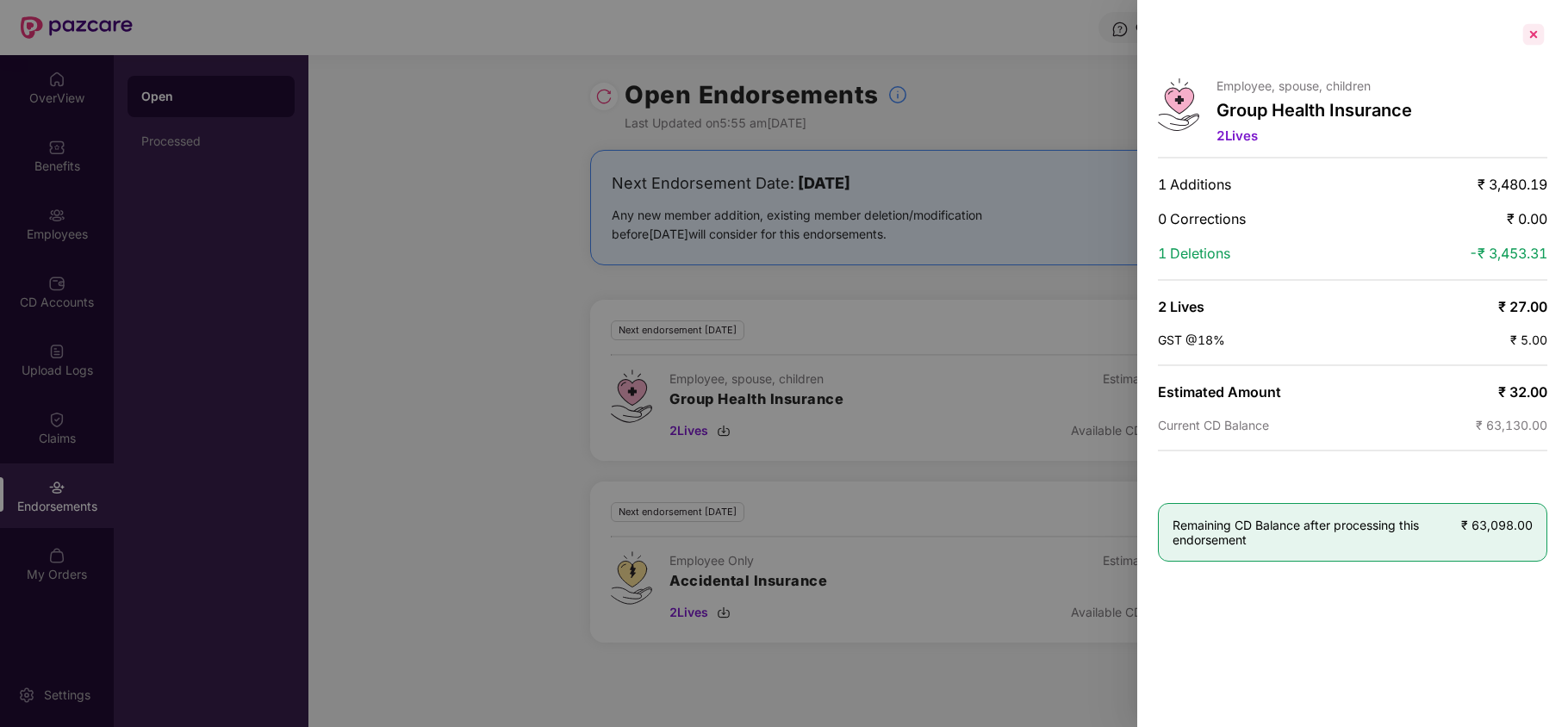
click at [1530, 24] on div at bounding box center [1533, 34] width 27 height 27
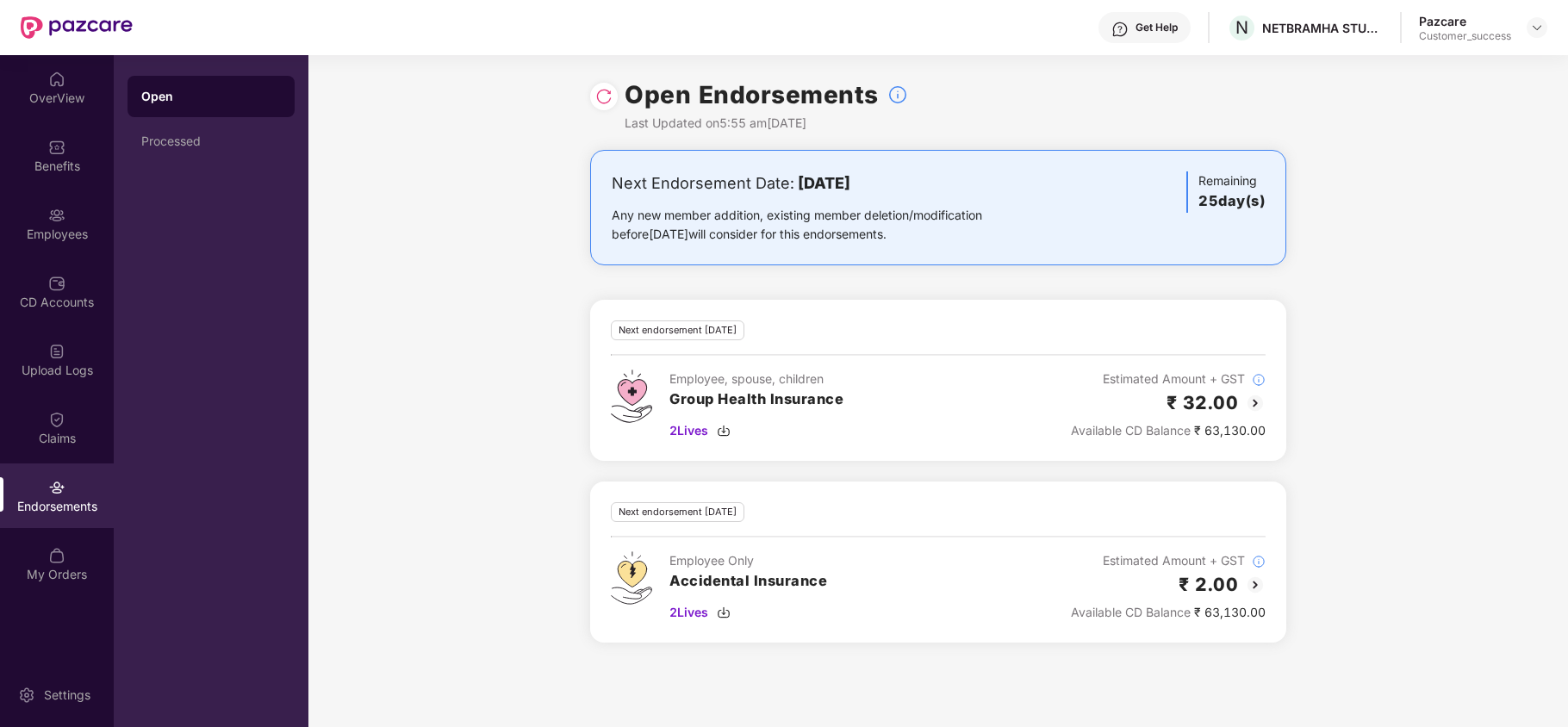
click at [1245, 409] on img at bounding box center [1255, 403] width 21 height 21
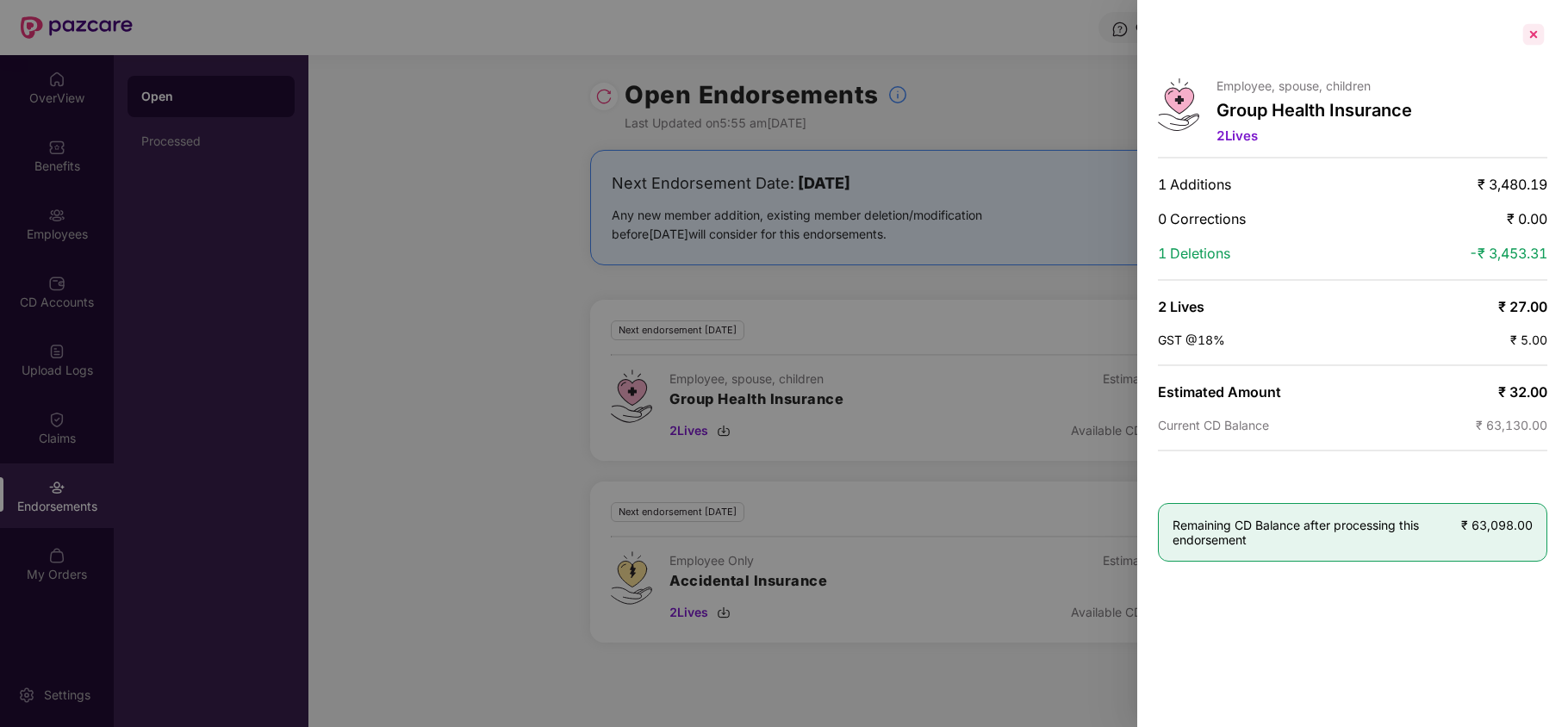
click at [1528, 35] on div at bounding box center [1533, 34] width 27 height 27
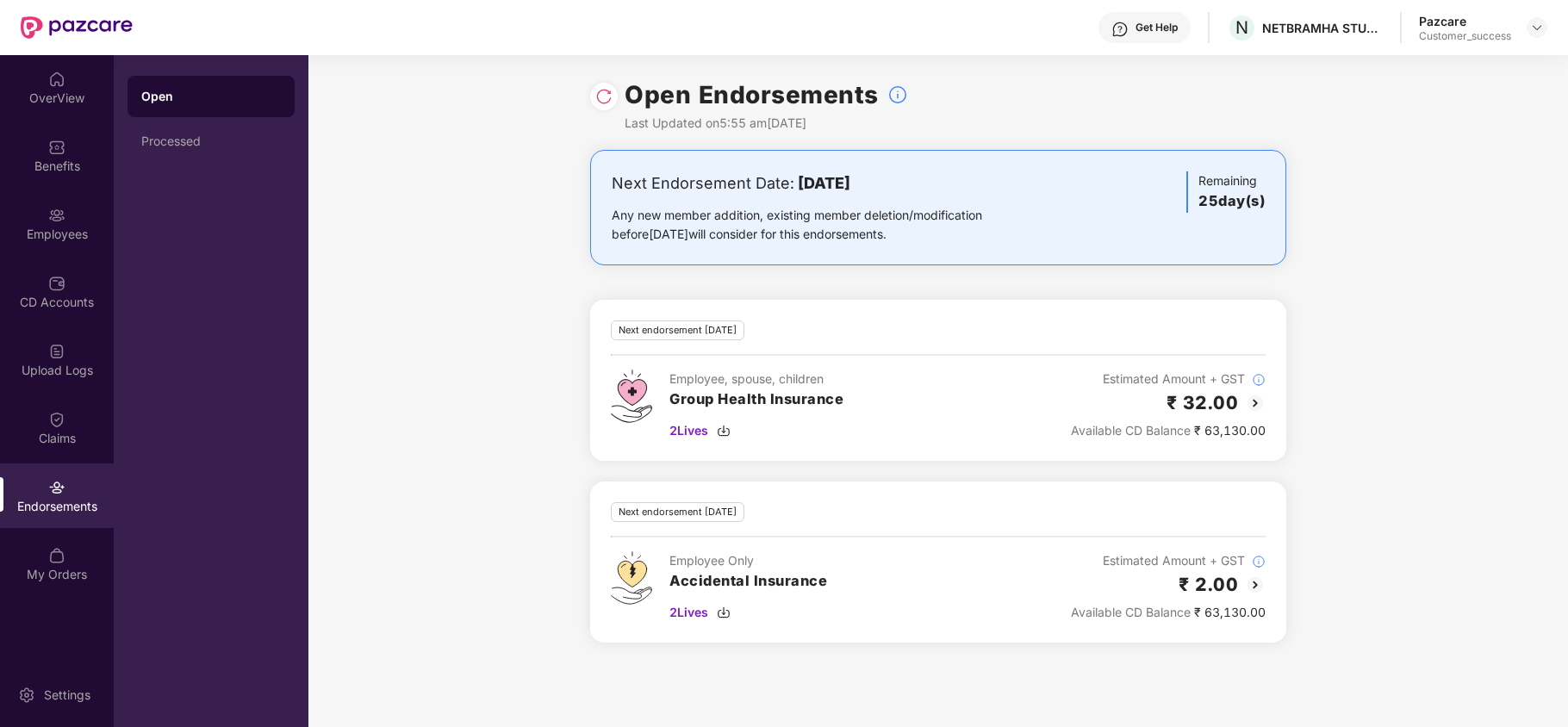
click at [602, 101] on img at bounding box center [604, 96] width 17 height 17
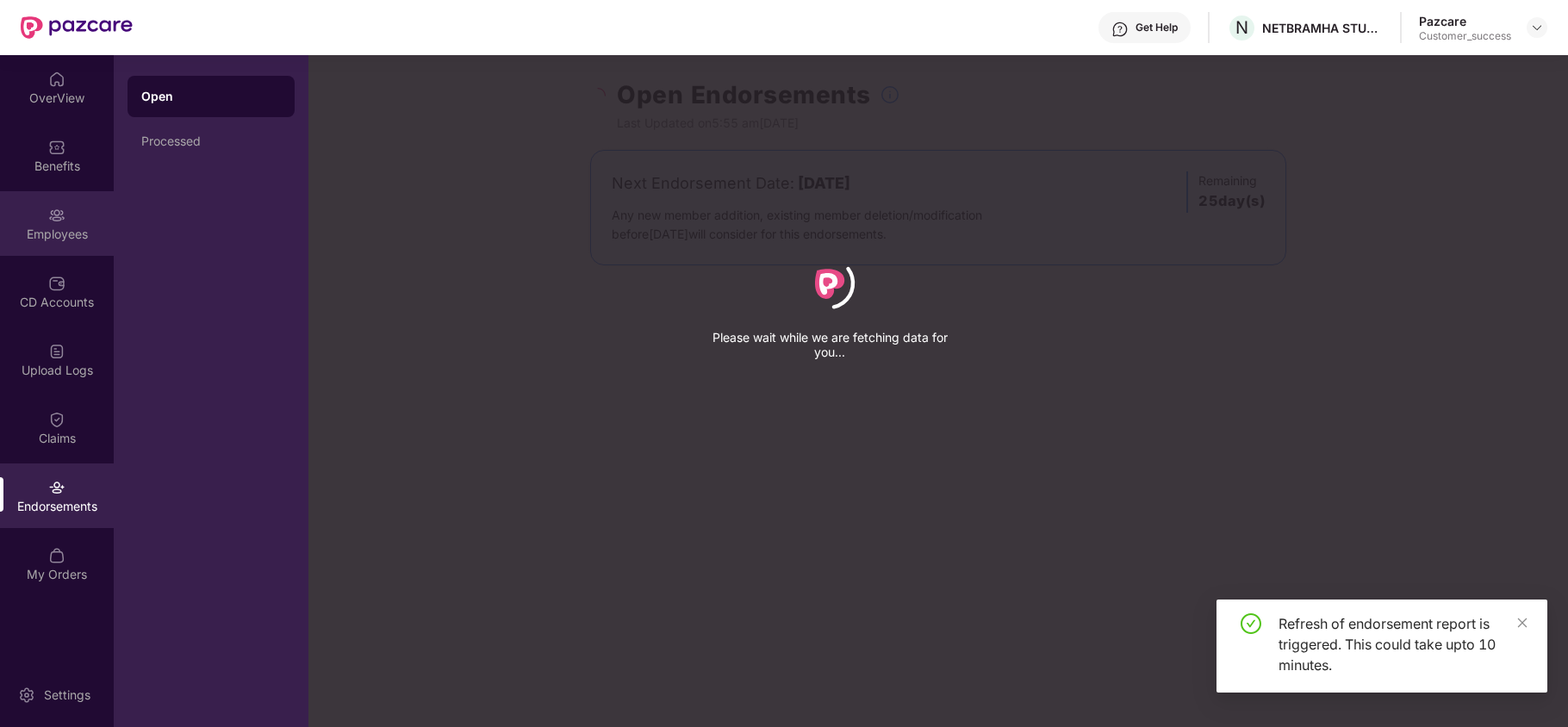
click at [70, 228] on div "Employees" at bounding box center [57, 234] width 114 height 17
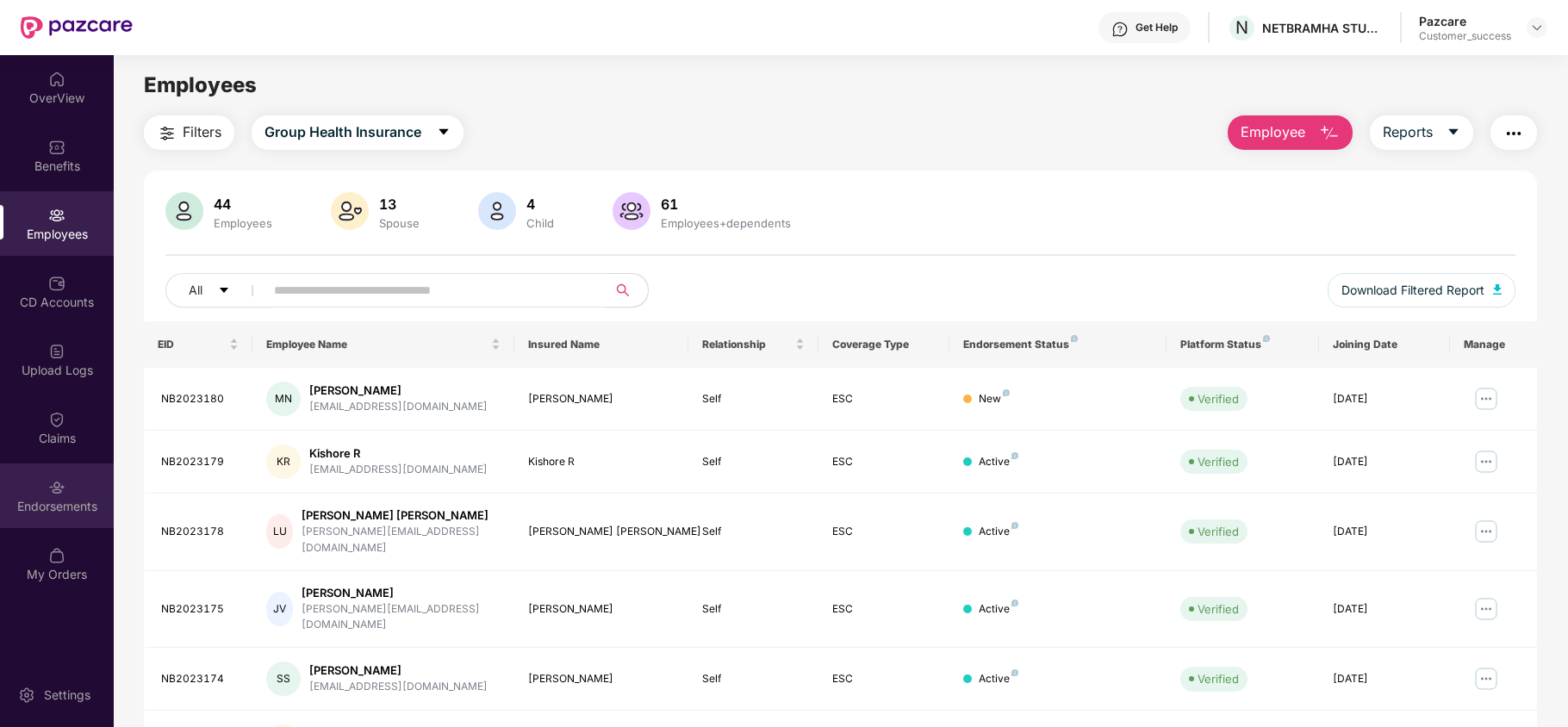
click at [43, 496] on div "Endorsements" at bounding box center [57, 495] width 114 height 65
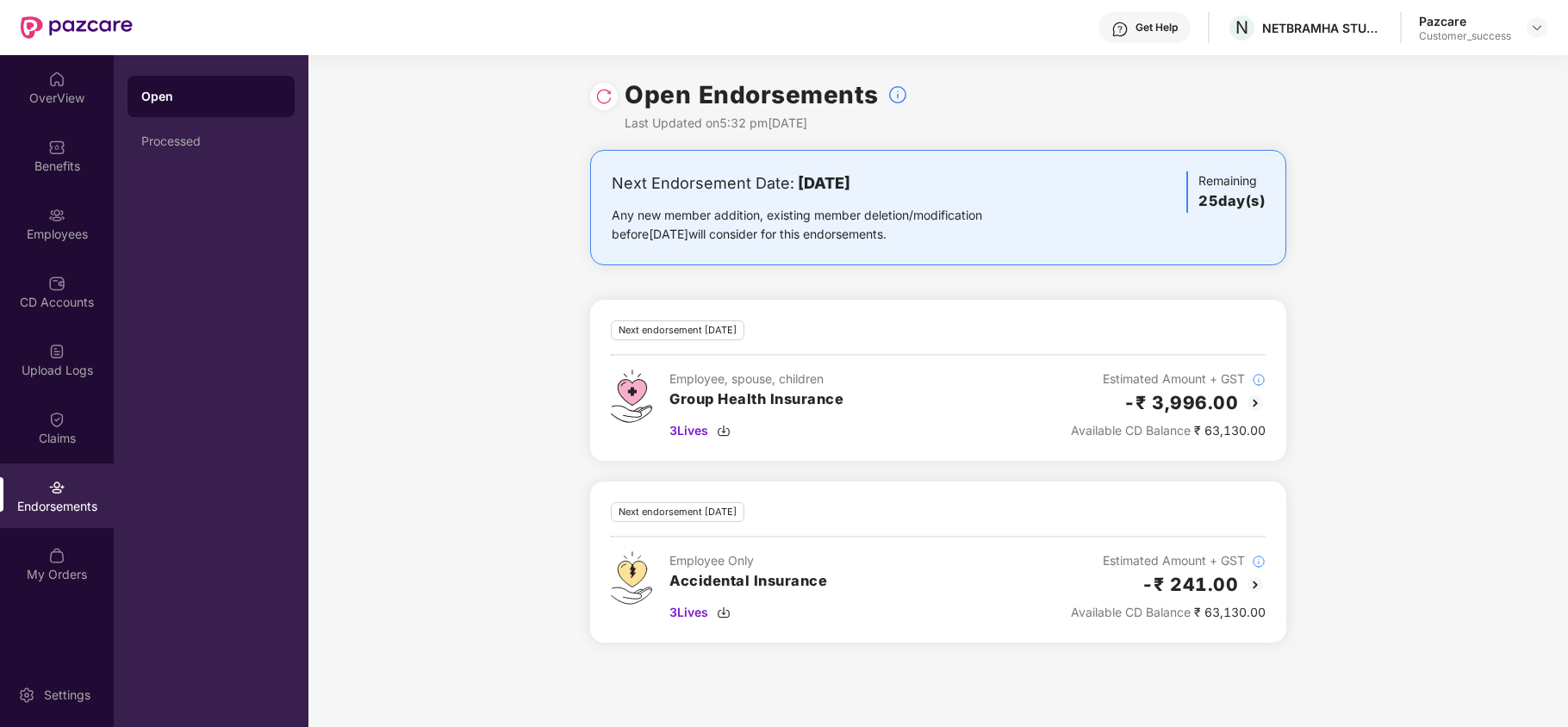
click at [1253, 404] on img at bounding box center [1255, 403] width 21 height 21
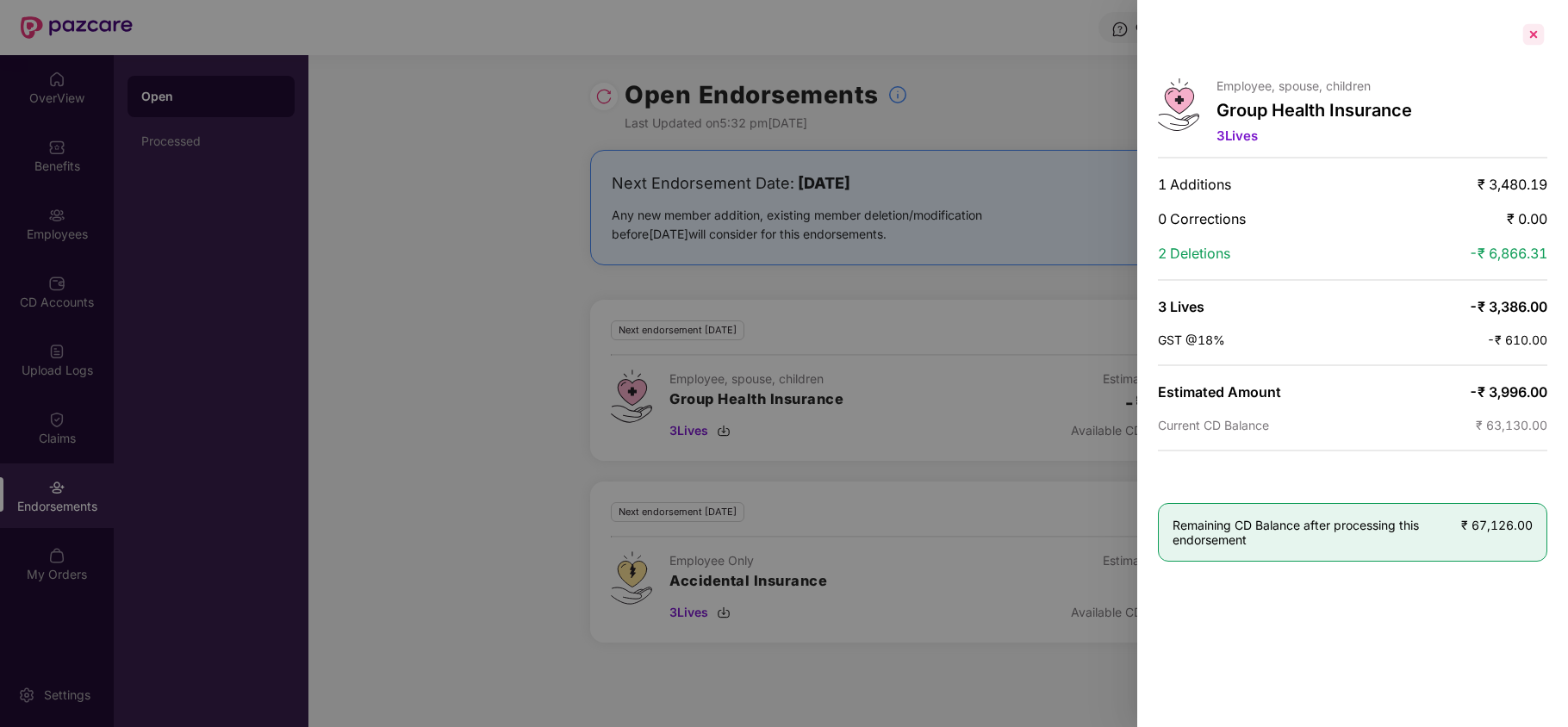
click at [1531, 35] on div at bounding box center [1533, 34] width 27 height 27
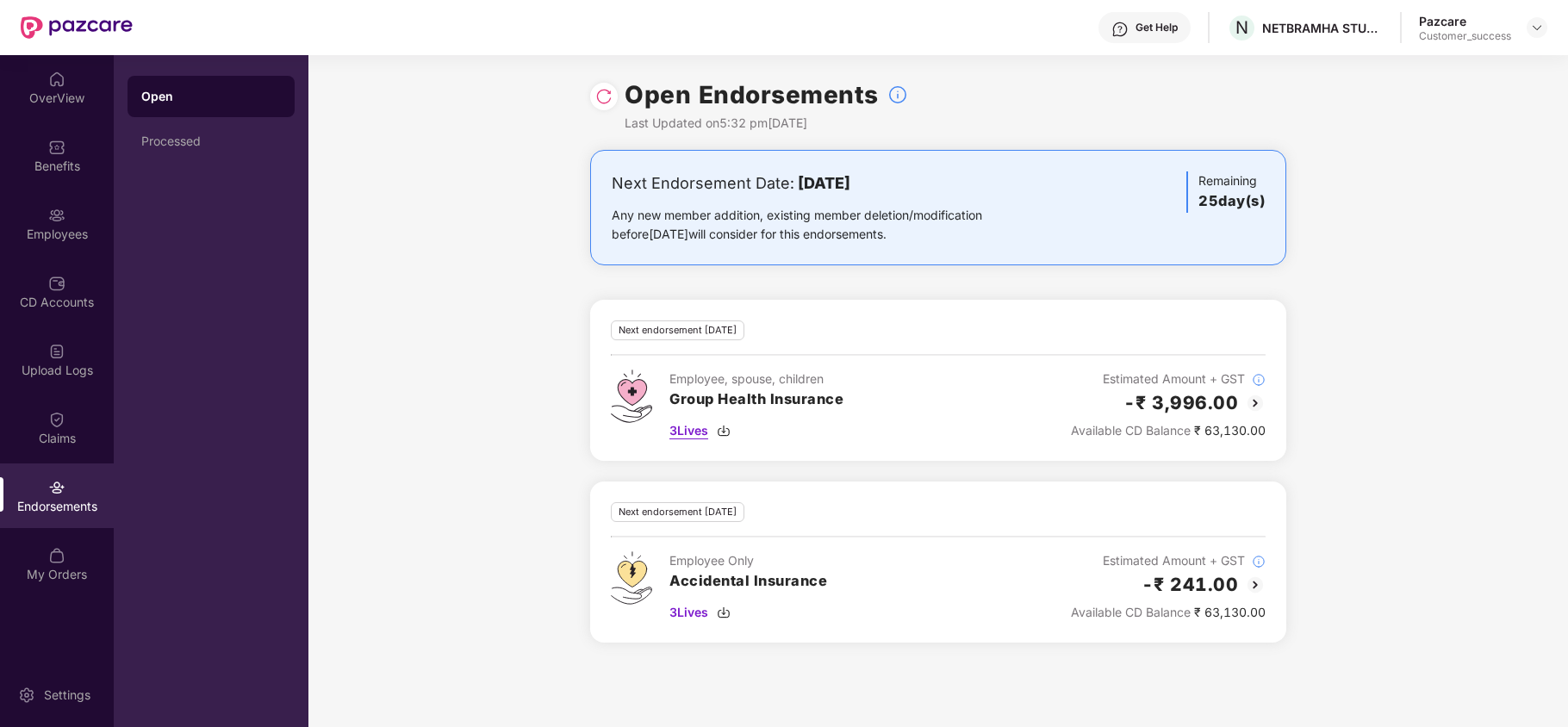
click at [729, 429] on img at bounding box center [723, 430] width 14 height 14
